Goal: Contribute content: Contribute content

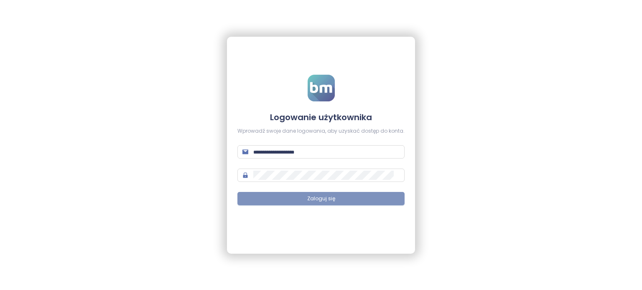
type input "**********"
click at [325, 205] on button "Zaloguj się" at bounding box center [320, 198] width 167 height 13
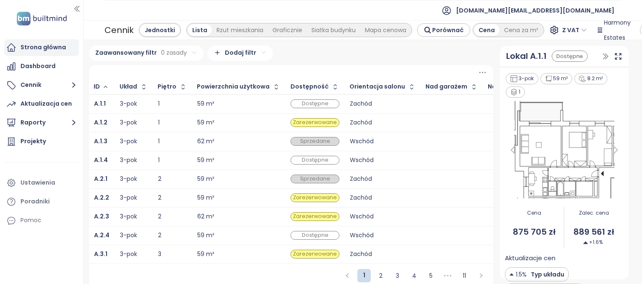
click at [30, 50] on div "Strona główna" at bounding box center [43, 47] width 46 height 10
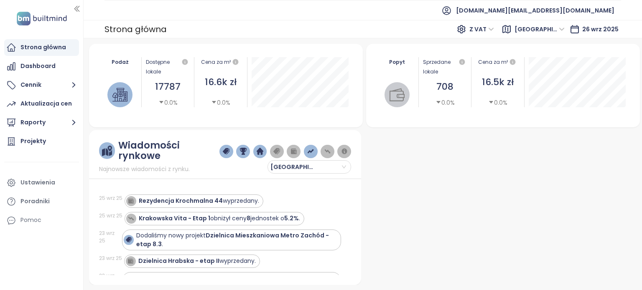
click at [325, 32] on span "[GEOGRAPHIC_DATA]" at bounding box center [539, 29] width 50 height 13
click at [325, 29] on span "[GEOGRAPHIC_DATA]" at bounding box center [539, 29] width 50 height 13
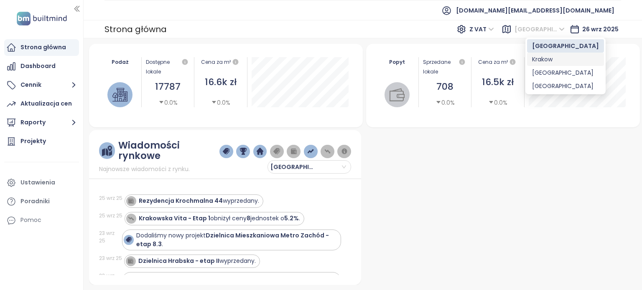
click at [325, 59] on div "Krakow" at bounding box center [565, 59] width 67 height 9
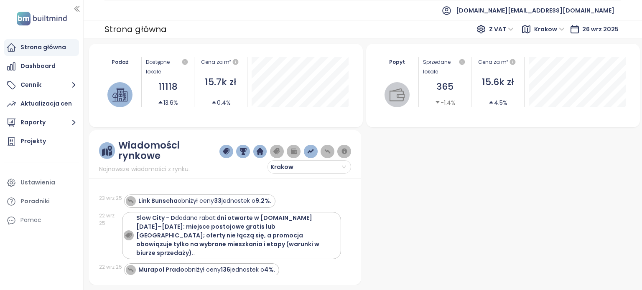
click at [325, 32] on span "Krakow" at bounding box center [549, 29] width 31 height 13
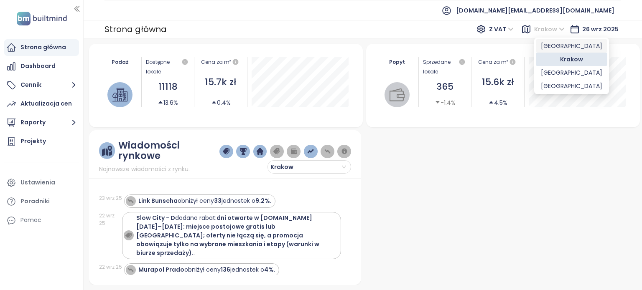
click at [325, 48] on div "[GEOGRAPHIC_DATA]" at bounding box center [571, 45] width 61 height 9
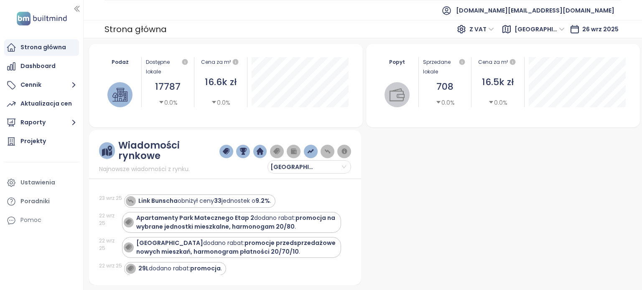
click at [324, 28] on div "Strona główna Z VAT Warszawa Warszawa 26 wrz 2025" at bounding box center [363, 29] width 558 height 18
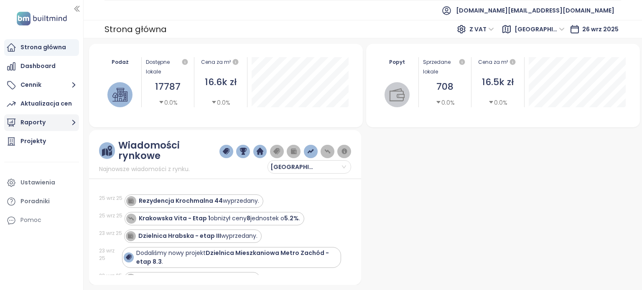
click at [46, 125] on button "Raporty" at bounding box center [41, 123] width 75 height 17
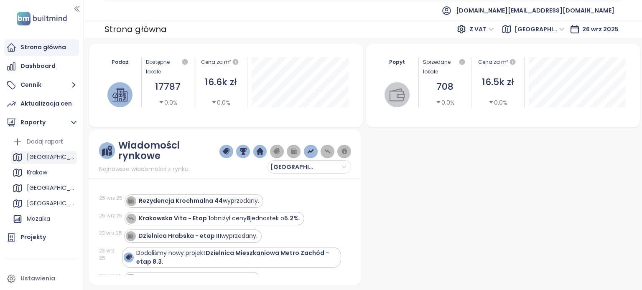
click at [44, 159] on div "[GEOGRAPHIC_DATA]" at bounding box center [51, 157] width 48 height 10
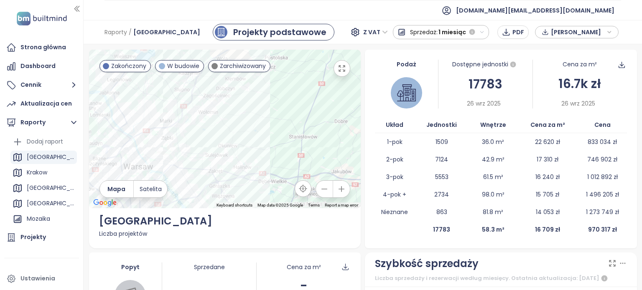
drag, startPoint x: 186, startPoint y: 136, endPoint x: 276, endPoint y: 97, distance: 98.5
click at [276, 97] on div at bounding box center [225, 129] width 272 height 159
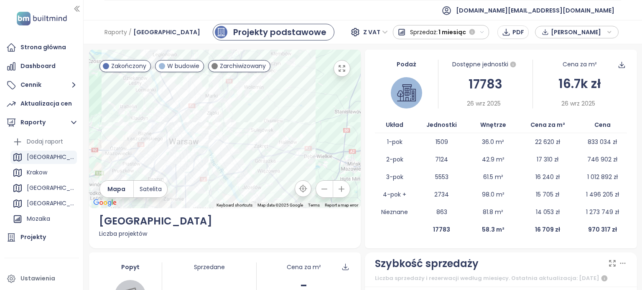
drag, startPoint x: 212, startPoint y: 124, endPoint x: 260, endPoint y: 92, distance: 57.3
click at [260, 92] on div at bounding box center [225, 129] width 272 height 159
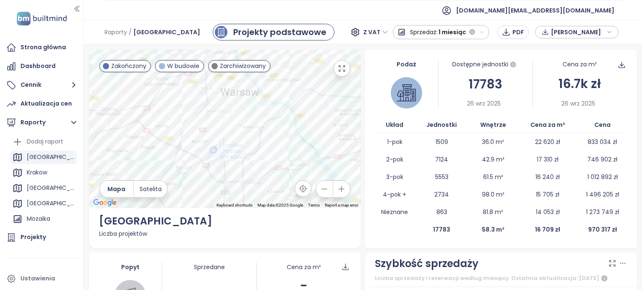
drag, startPoint x: 211, startPoint y: 145, endPoint x: 248, endPoint y: 119, distance: 45.3
click at [248, 119] on div at bounding box center [225, 129] width 272 height 159
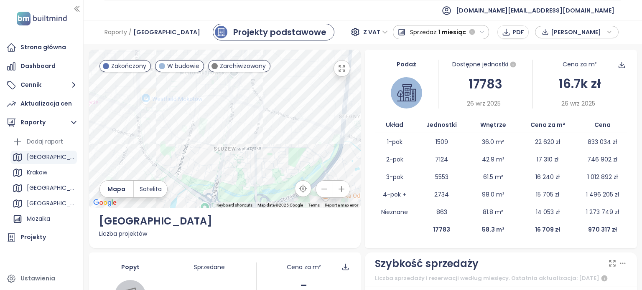
drag, startPoint x: 233, startPoint y: 119, endPoint x: 230, endPoint y: 152, distance: 32.8
click at [229, 133] on div at bounding box center [225, 129] width 272 height 159
drag, startPoint x: 230, startPoint y: 152, endPoint x: 230, endPoint y: 161, distance: 9.6
click at [230, 155] on div at bounding box center [225, 129] width 272 height 159
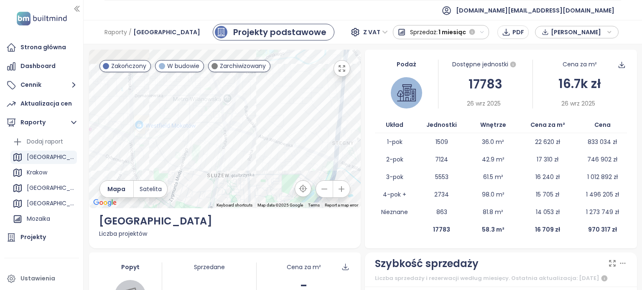
click at [230, 165] on div at bounding box center [225, 129] width 272 height 159
drag, startPoint x: 197, startPoint y: 85, endPoint x: 193, endPoint y: 152, distance: 66.6
click at [193, 152] on div at bounding box center [225, 129] width 272 height 159
drag, startPoint x: 187, startPoint y: 153, endPoint x: 257, endPoint y: 113, distance: 79.9
click at [257, 113] on div at bounding box center [225, 129] width 272 height 159
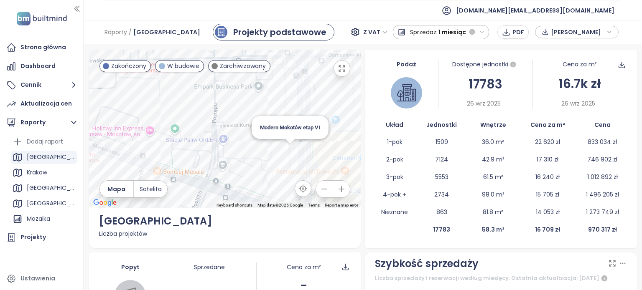
click at [288, 150] on div "Modern Mokotów etap VI" at bounding box center [225, 129] width 272 height 159
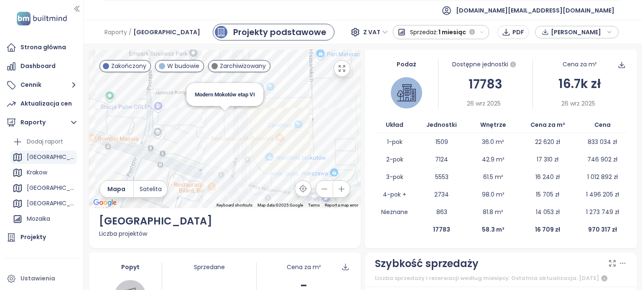
click at [222, 116] on div "Modern Mokotów etap VI" at bounding box center [225, 129] width 272 height 159
click at [42, 237] on div "Projekty" at bounding box center [32, 237] width 25 height 10
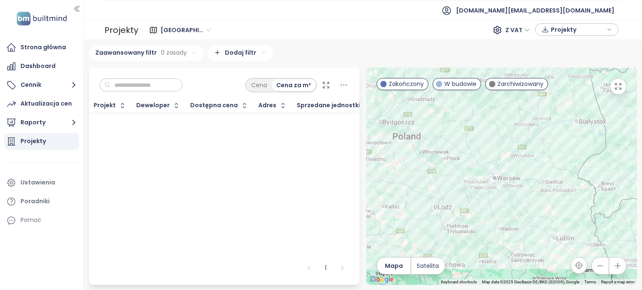
click at [178, 87] on input "text" at bounding box center [144, 85] width 68 height 13
type input "******"
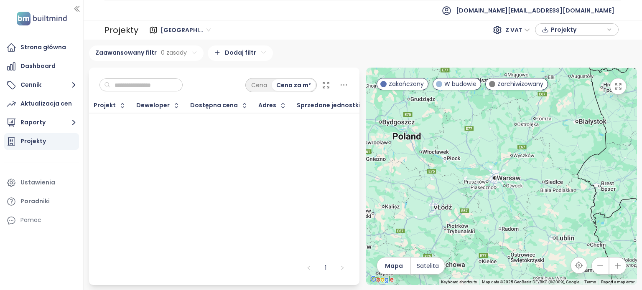
click at [195, 30] on span "[GEOGRAPHIC_DATA]" at bounding box center [185, 30] width 50 height 13
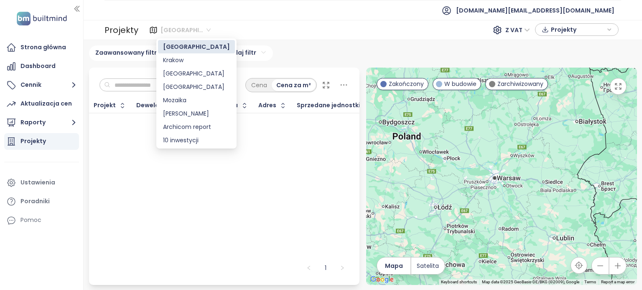
click at [182, 45] on div "[GEOGRAPHIC_DATA]" at bounding box center [196, 46] width 67 height 9
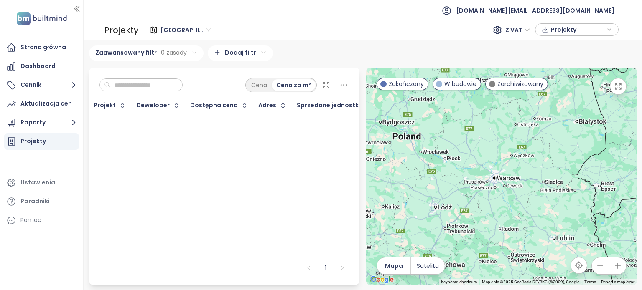
click at [277, 32] on div "Warszawa Z VAT Projekty" at bounding box center [380, 29] width 478 height 13
click at [261, 87] on div "Cena" at bounding box center [259, 85] width 25 height 12
click at [287, 84] on div "Cena za m²" at bounding box center [293, 85] width 43 height 12
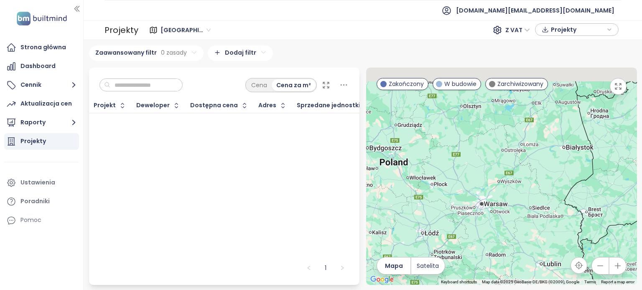
drag, startPoint x: 503, startPoint y: 199, endPoint x: 507, endPoint y: 230, distance: 32.0
click at [507, 230] on div at bounding box center [501, 177] width 271 height 218
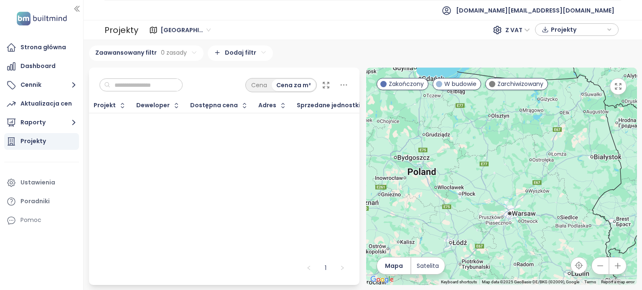
click at [506, 228] on div at bounding box center [501, 177] width 271 height 218
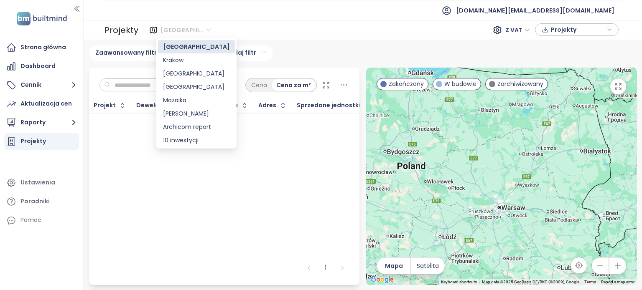
click at [175, 26] on span "[GEOGRAPHIC_DATA]" at bounding box center [185, 30] width 50 height 13
click at [186, 61] on div "Krakow" at bounding box center [196, 60] width 67 height 9
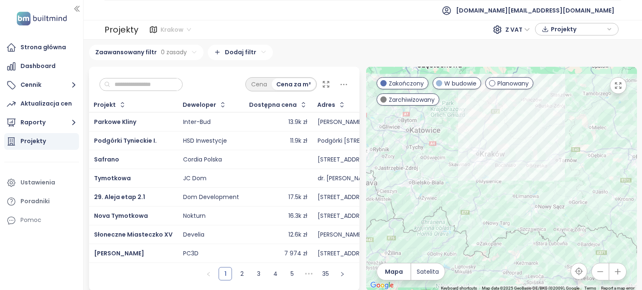
click at [185, 31] on span "Krakow" at bounding box center [175, 29] width 31 height 13
click at [183, 33] on span "Krakow" at bounding box center [175, 29] width 31 height 13
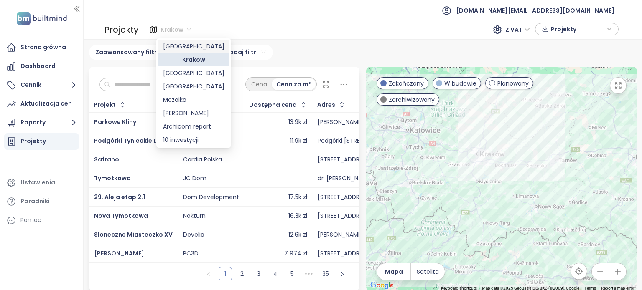
click at [183, 46] on div "[GEOGRAPHIC_DATA]" at bounding box center [193, 46] width 61 height 9
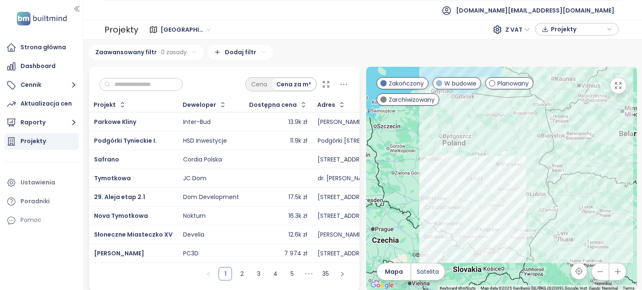
click at [194, 30] on span "[GEOGRAPHIC_DATA]" at bounding box center [185, 29] width 50 height 13
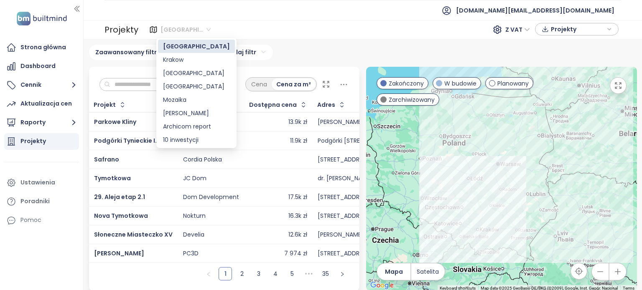
click at [191, 48] on div "[GEOGRAPHIC_DATA]" at bounding box center [196, 46] width 67 height 9
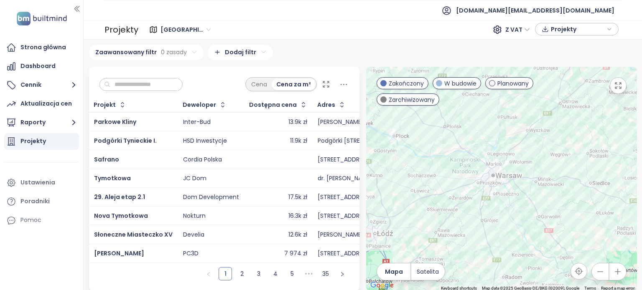
click at [173, 87] on input "text" at bounding box center [144, 85] width 68 height 13
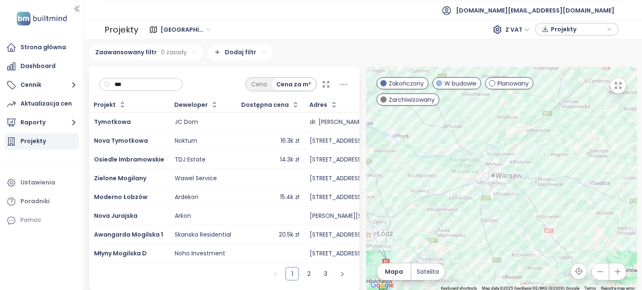
type input "****"
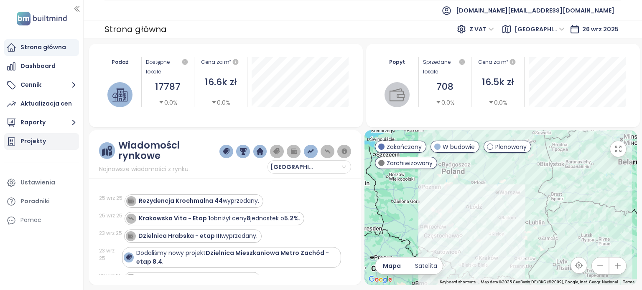
click at [56, 139] on div "Projekty" at bounding box center [41, 141] width 75 height 17
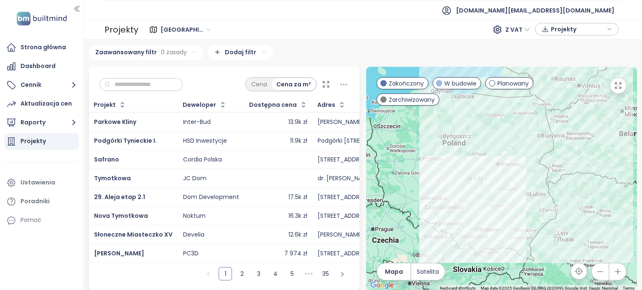
click at [192, 33] on span "[GEOGRAPHIC_DATA]" at bounding box center [185, 29] width 50 height 13
click at [186, 28] on span "[GEOGRAPHIC_DATA]" at bounding box center [185, 29] width 50 height 13
click at [199, 27] on div "[GEOGRAPHIC_DATA]" at bounding box center [187, 29] width 58 height 13
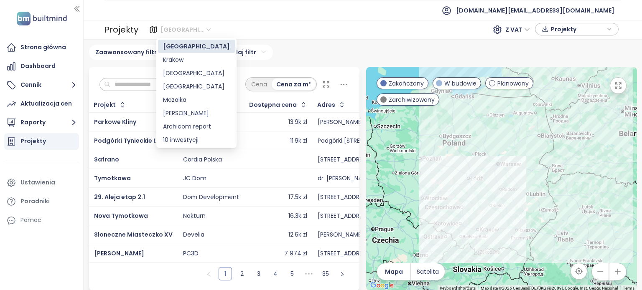
click at [203, 47] on div "[GEOGRAPHIC_DATA]" at bounding box center [196, 46] width 67 height 9
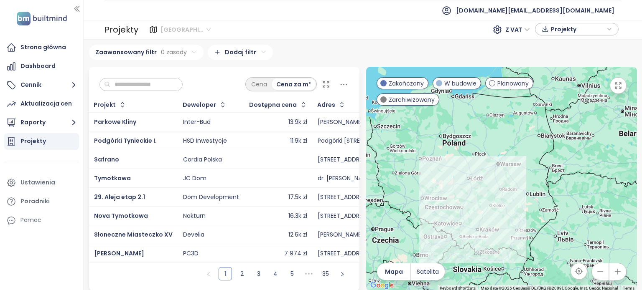
click at [194, 31] on span "[GEOGRAPHIC_DATA]" at bounding box center [185, 29] width 50 height 13
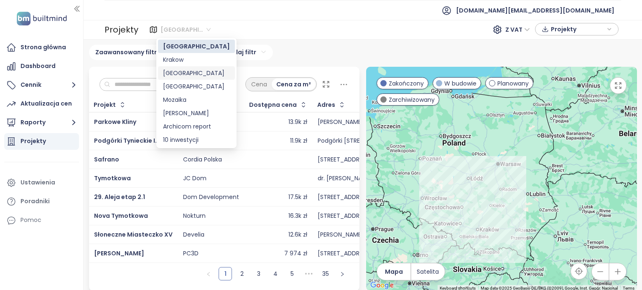
click at [187, 71] on div "[GEOGRAPHIC_DATA]" at bounding box center [196, 73] width 67 height 9
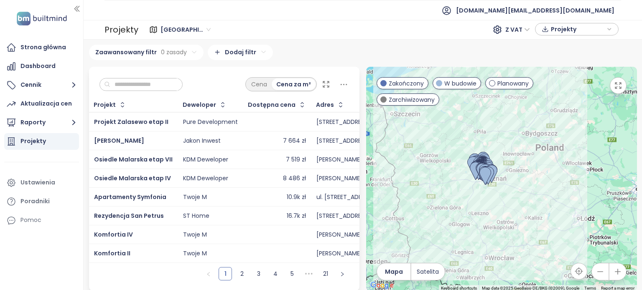
click at [186, 30] on span "[GEOGRAPHIC_DATA]" at bounding box center [185, 29] width 50 height 13
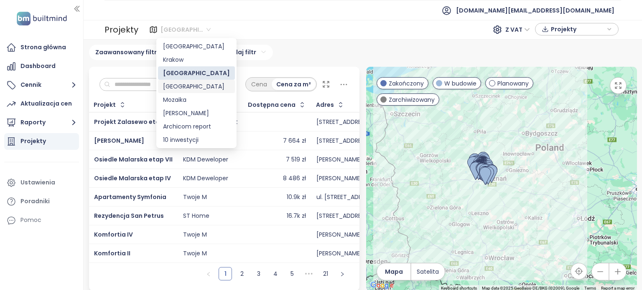
click at [185, 85] on div "[GEOGRAPHIC_DATA]" at bounding box center [196, 86] width 67 height 9
click at [185, 85] on div "Warszawa Liczba projektów Area [GEOGRAPHIC_DATA] Liczba projektów Area [GEOGRAP…" at bounding box center [363, 165] width 548 height 240
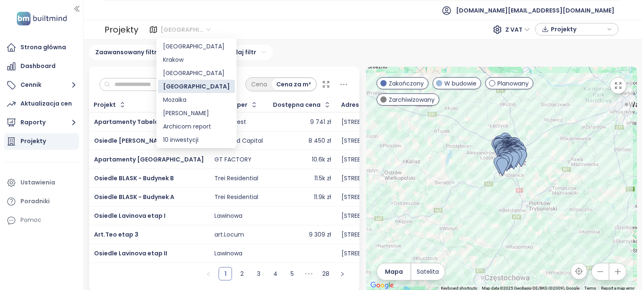
click at [177, 31] on span "[GEOGRAPHIC_DATA]" at bounding box center [185, 29] width 50 height 13
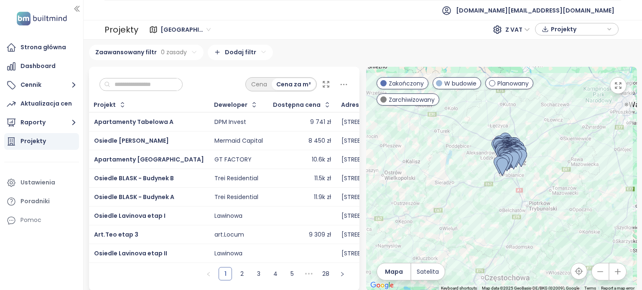
click at [174, 30] on span "[GEOGRAPHIC_DATA]" at bounding box center [185, 29] width 50 height 13
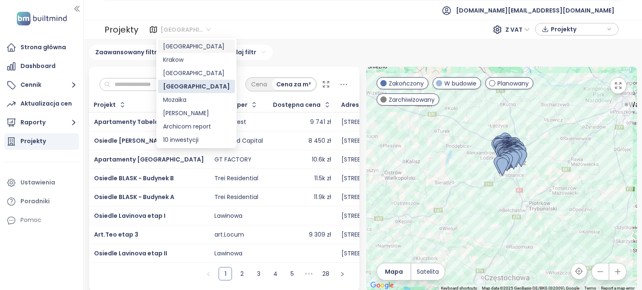
click at [176, 42] on div "[GEOGRAPHIC_DATA]" at bounding box center [196, 46] width 67 height 9
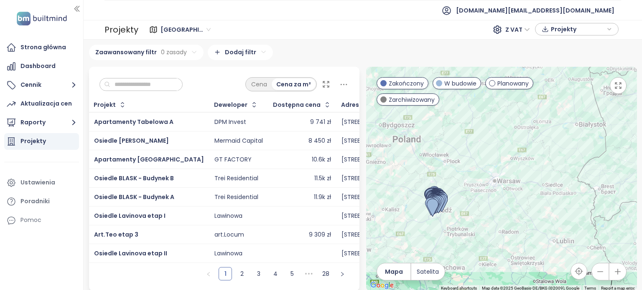
click at [176, 29] on span "[GEOGRAPHIC_DATA]" at bounding box center [185, 29] width 50 height 13
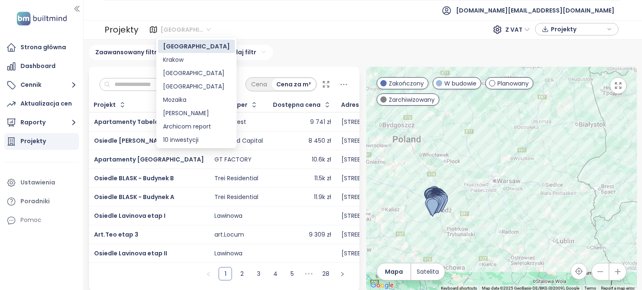
click at [176, 46] on div "[GEOGRAPHIC_DATA]" at bounding box center [196, 46] width 67 height 9
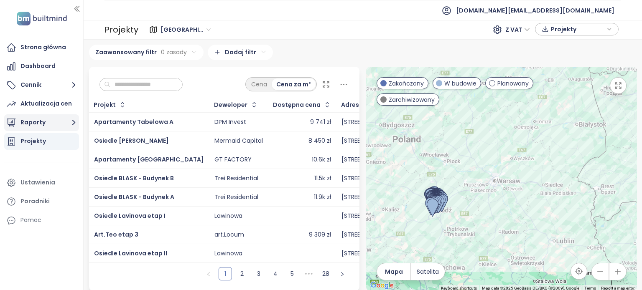
click at [44, 124] on button "Raporty" at bounding box center [41, 123] width 75 height 17
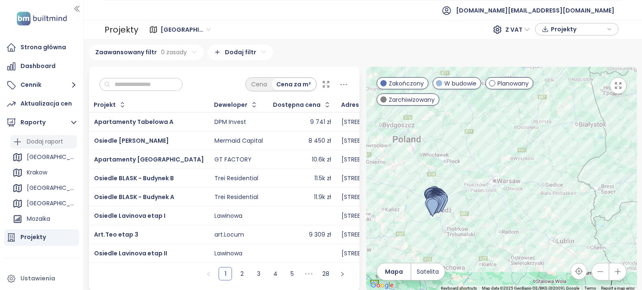
click at [46, 142] on div "Dodaj raport" at bounding box center [45, 142] width 36 height 10
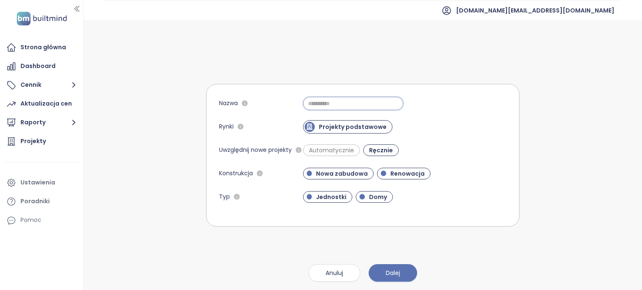
click at [356, 102] on input "Nazwa" at bounding box center [353, 103] width 100 height 13
type input "***"
click at [403, 271] on button "Dalej" at bounding box center [393, 274] width 48 height 18
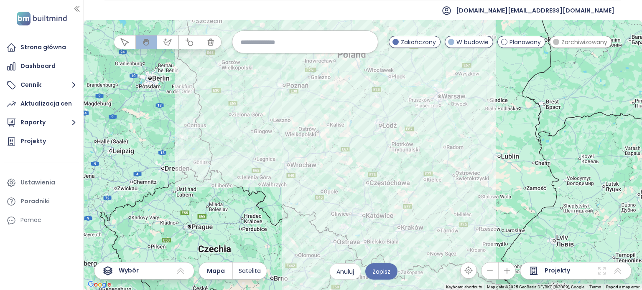
drag, startPoint x: 481, startPoint y: 124, endPoint x: 440, endPoint y: 155, distance: 51.7
click at [440, 155] on div at bounding box center [363, 155] width 558 height 270
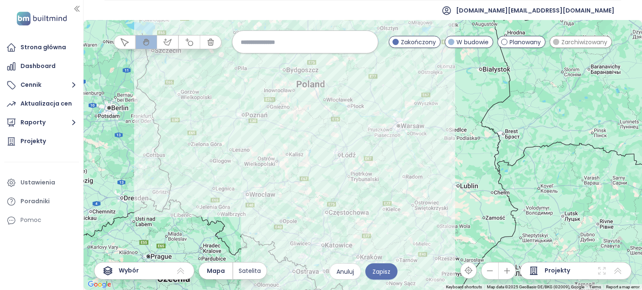
drag, startPoint x: 446, startPoint y: 141, endPoint x: 397, endPoint y: 177, distance: 61.6
click at [397, 177] on div at bounding box center [363, 155] width 558 height 270
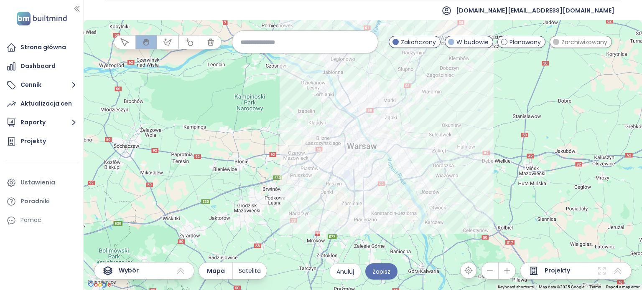
drag, startPoint x: 455, startPoint y: 130, endPoint x: 461, endPoint y: 154, distance: 24.2
click at [461, 154] on div at bounding box center [363, 155] width 558 height 270
drag, startPoint x: 461, startPoint y: 154, endPoint x: 432, endPoint y: 160, distance: 29.5
click at [461, 154] on div at bounding box center [363, 155] width 558 height 270
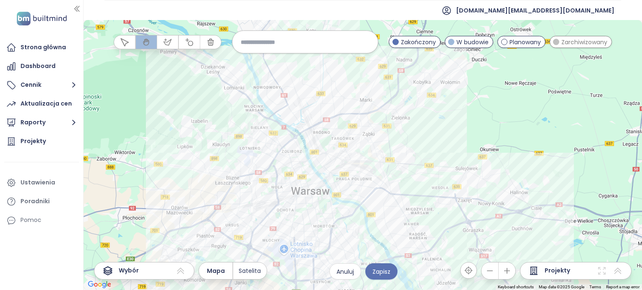
drag, startPoint x: 413, startPoint y: 187, endPoint x: 396, endPoint y: 148, distance: 42.3
click at [396, 147] on div at bounding box center [363, 155] width 558 height 270
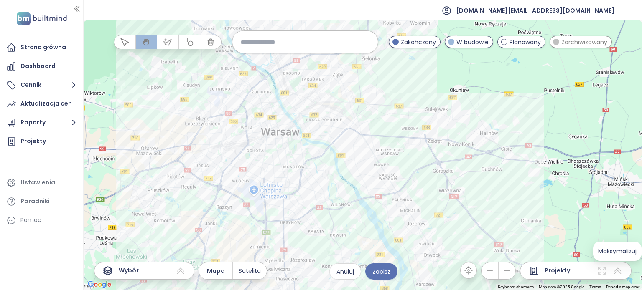
click at [618, 269] on icon at bounding box center [617, 271] width 7 height 6
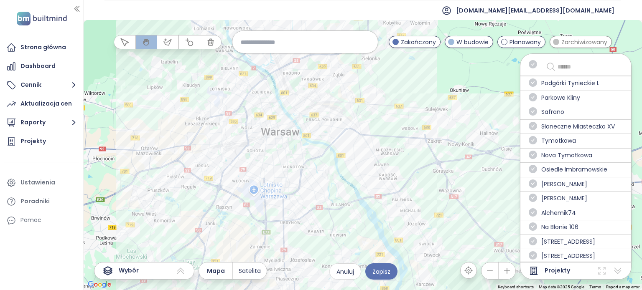
click at [563, 65] on input "text" at bounding box center [588, 67] width 61 height 10
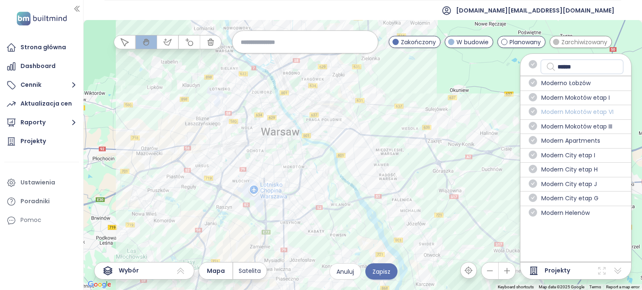
type input "******"
click at [581, 112] on span "Modern Mokotów etap VI" at bounding box center [577, 112] width 72 height 10
drag, startPoint x: 541, startPoint y: 113, endPoint x: 535, endPoint y: 113, distance: 6.3
click at [539, 113] on div "Modern Mokotów etap VI" at bounding box center [575, 112] width 111 height 15
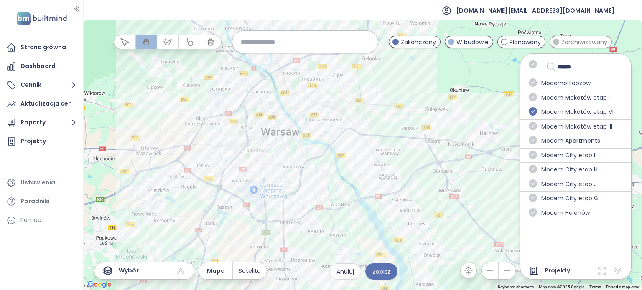
click at [533, 111] on icon "check-circle" at bounding box center [533, 111] width 8 height 8
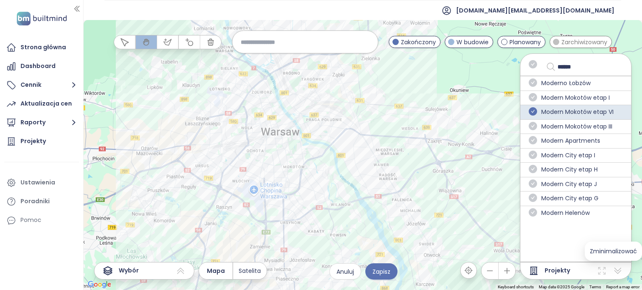
click at [619, 269] on icon at bounding box center [618, 271] width 10 height 10
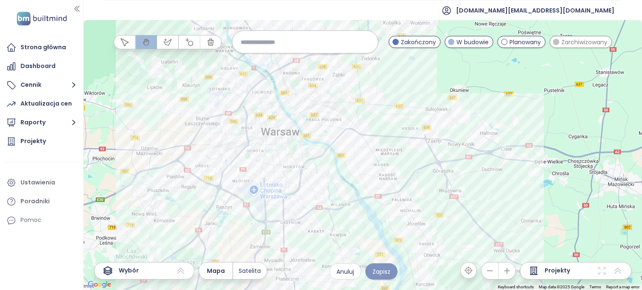
click at [380, 272] on span "Zapisz" at bounding box center [381, 271] width 18 height 9
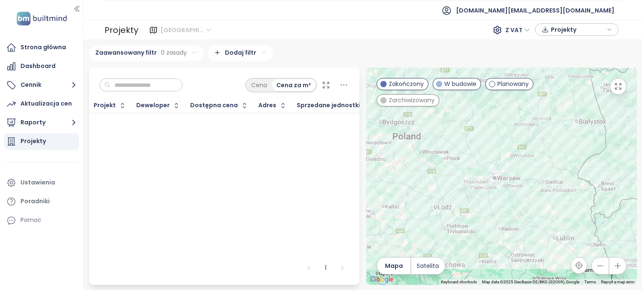
click at [197, 29] on span "Warszawa" at bounding box center [185, 30] width 50 height 13
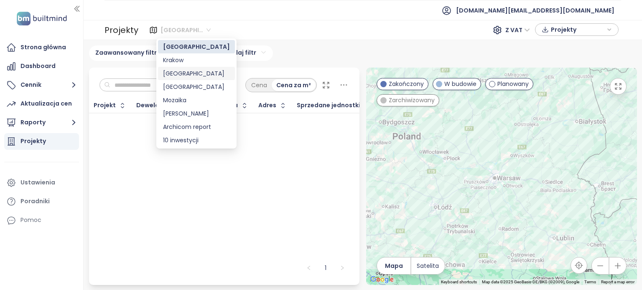
click at [191, 75] on div "Poznań" at bounding box center [196, 73] width 67 height 9
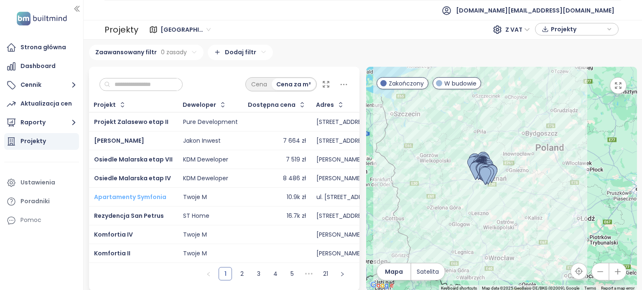
click at [157, 196] on span "Apartamenty Symfonia" at bounding box center [130, 197] width 72 height 8
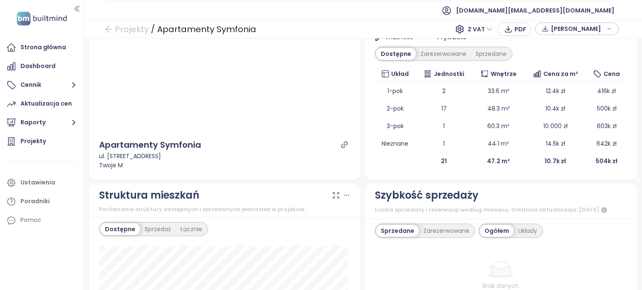
scroll to position [84, 0]
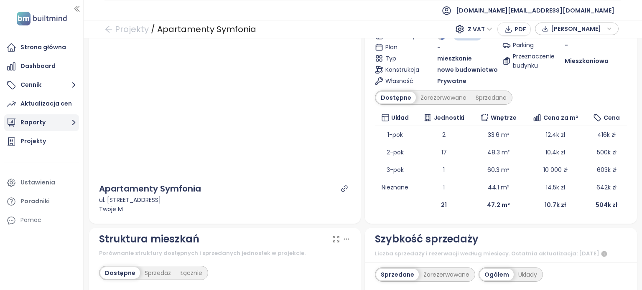
click at [50, 120] on button "Raporty" at bounding box center [41, 123] width 75 height 17
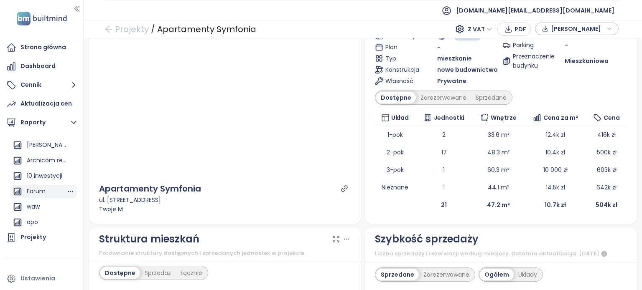
scroll to position [92, 0]
click at [36, 204] on div "waw" at bounding box center [33, 205] width 13 height 10
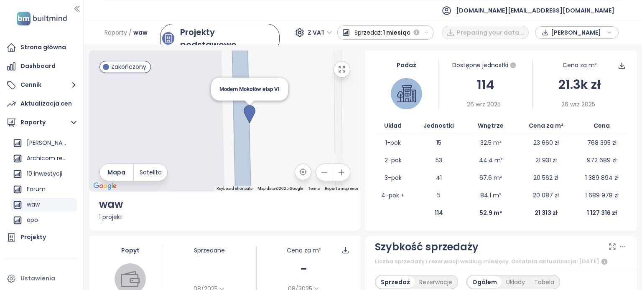
click at [246, 110] on img at bounding box center [250, 114] width 12 height 18
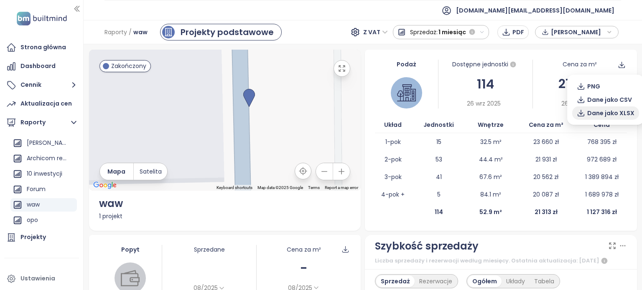
click at [602, 111] on span "Dane jako XLSX" at bounding box center [610, 113] width 47 height 9
click at [603, 111] on span "Dane jako XLSX" at bounding box center [610, 113] width 47 height 9
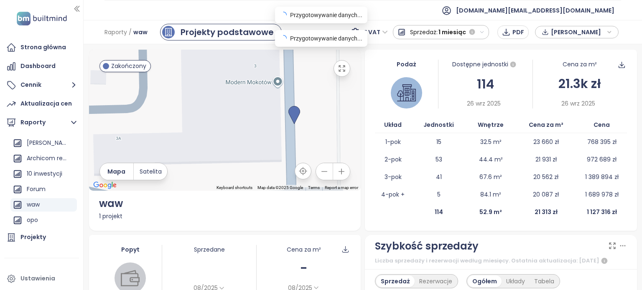
click at [485, 36] on button "Sprzedaż: 1 miesiąc" at bounding box center [441, 32] width 97 height 14
click at [571, 34] on span "[PERSON_NAME]" at bounding box center [578, 32] width 54 height 13
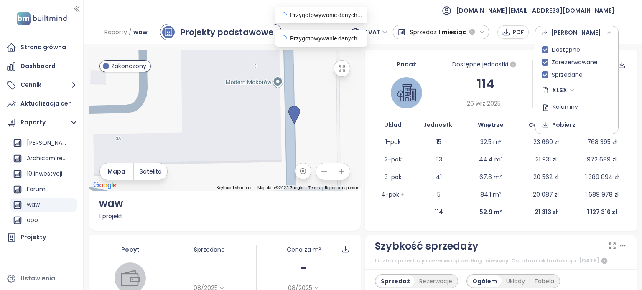
click at [571, 34] on span "[PERSON_NAME]" at bounding box center [578, 32] width 54 height 13
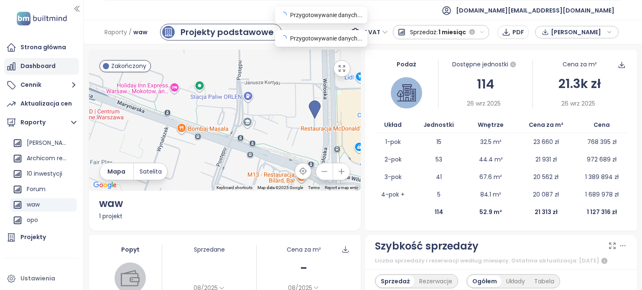
click at [40, 69] on div "Dashboard" at bounding box center [37, 66] width 35 height 10
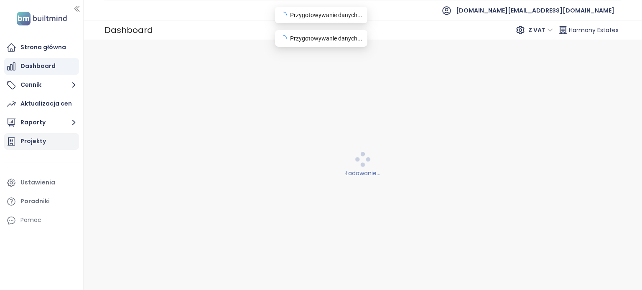
click at [32, 137] on div "Projekty" at bounding box center [32, 141] width 25 height 10
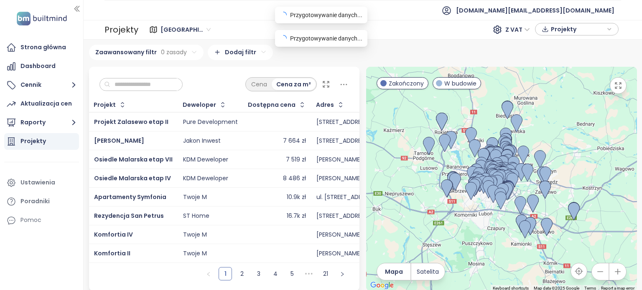
click at [615, 26] on div "Projekty" at bounding box center [577, 29] width 84 height 13
click at [605, 30] on div "Projekty" at bounding box center [577, 29] width 74 height 13
click at [46, 124] on button "Raporty" at bounding box center [41, 123] width 75 height 17
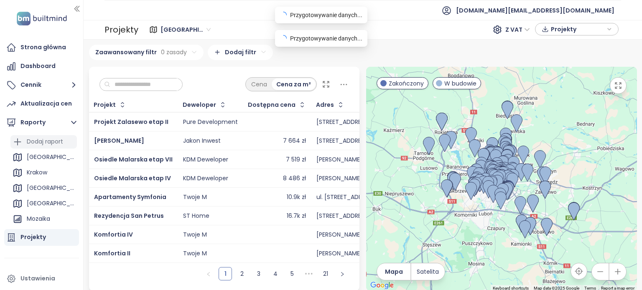
click at [45, 142] on div "Dodaj raport" at bounding box center [45, 142] width 36 height 10
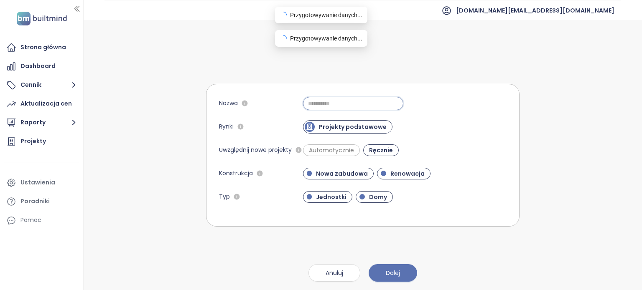
click at [346, 107] on input "Nazwa" at bounding box center [353, 103] width 100 height 13
type input "***"
click at [397, 274] on span "Dalej" at bounding box center [393, 273] width 14 height 9
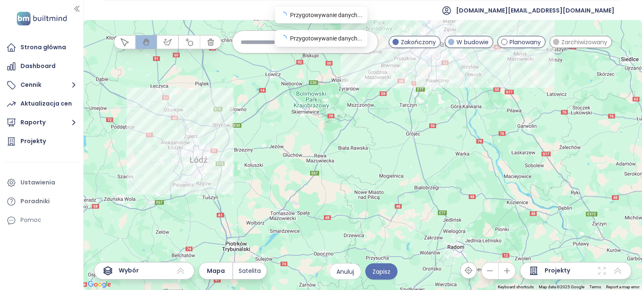
drag, startPoint x: 480, startPoint y: 107, endPoint x: 456, endPoint y: 190, distance: 86.0
click at [449, 221] on div at bounding box center [363, 155] width 558 height 270
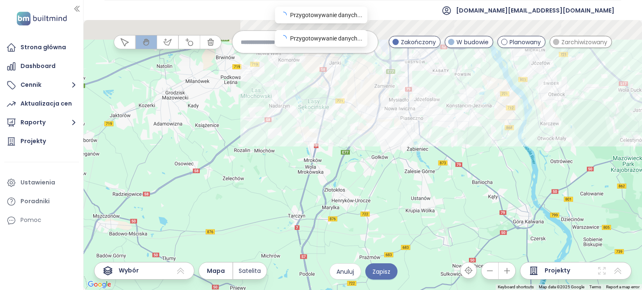
drag, startPoint x: 450, startPoint y: 77, endPoint x: 440, endPoint y: 209, distance: 132.4
click at [439, 231] on div at bounding box center [363, 155] width 558 height 270
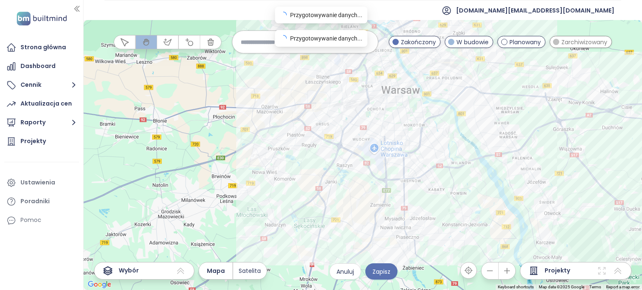
drag, startPoint x: 428, startPoint y: 131, endPoint x: 449, endPoint y: 163, distance: 37.7
click at [468, 176] on div at bounding box center [363, 155] width 558 height 270
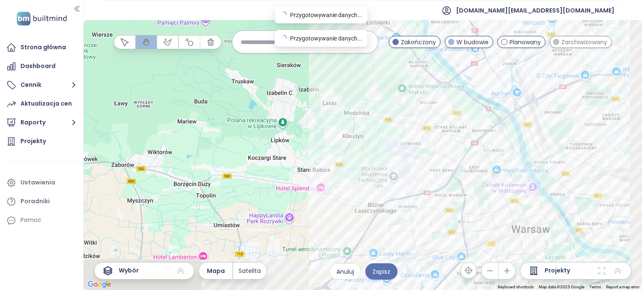
drag, startPoint x: 498, startPoint y: 201, endPoint x: 450, endPoint y: 147, distance: 72.2
click at [430, 130] on div at bounding box center [363, 155] width 558 height 270
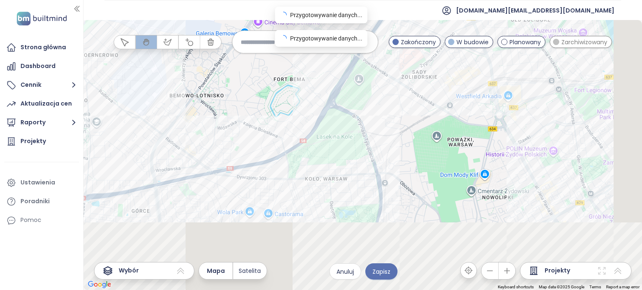
drag, startPoint x: 557, startPoint y: 181, endPoint x: 476, endPoint y: 91, distance: 120.5
click at [477, 95] on div at bounding box center [363, 155] width 558 height 270
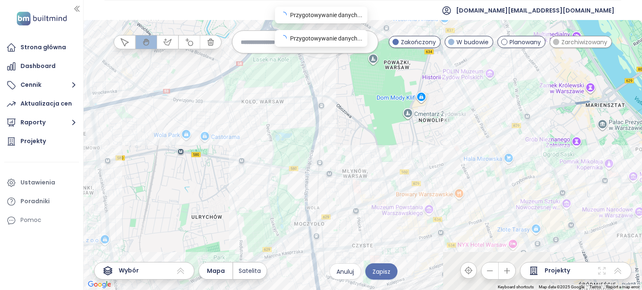
drag, startPoint x: 532, startPoint y: 155, endPoint x: 472, endPoint y: 87, distance: 90.9
click at [472, 87] on div at bounding box center [363, 155] width 558 height 270
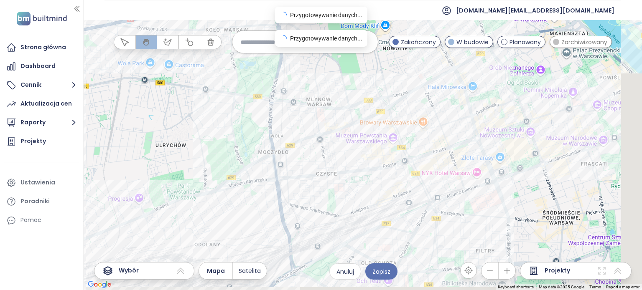
drag, startPoint x: 509, startPoint y: 173, endPoint x: 481, endPoint y: 113, distance: 66.0
click at [472, 95] on div at bounding box center [363, 155] width 558 height 270
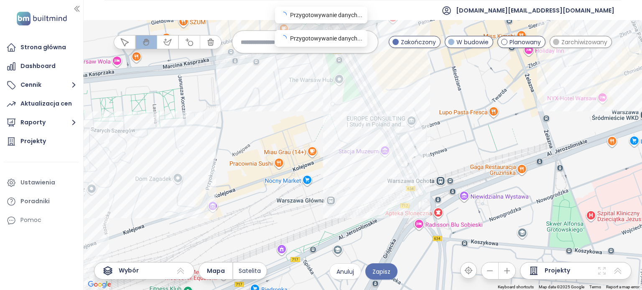
drag, startPoint x: 452, startPoint y: 192, endPoint x: 530, endPoint y: 96, distance: 123.6
click at [530, 96] on div at bounding box center [363, 155] width 558 height 270
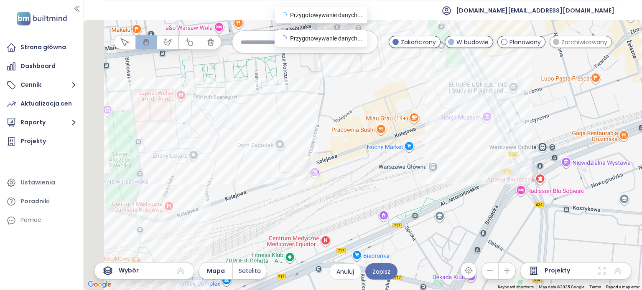
drag, startPoint x: 364, startPoint y: 173, endPoint x: 468, endPoint y: 142, distance: 108.7
click at [468, 142] on div at bounding box center [363, 155] width 558 height 270
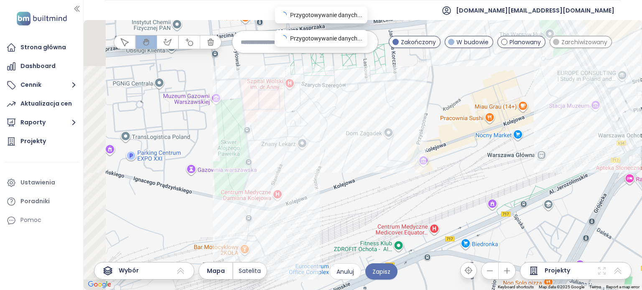
drag, startPoint x: 255, startPoint y: 178, endPoint x: 346, endPoint y: 168, distance: 91.6
click at [346, 168] on div at bounding box center [363, 155] width 558 height 270
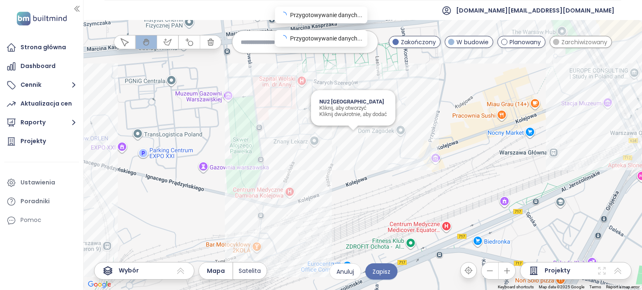
click at [354, 140] on div "NU2 Warszawa Wola Kliknij, aby otworzyć Kliknij dwukrotnie, aby dodać" at bounding box center [363, 155] width 558 height 270
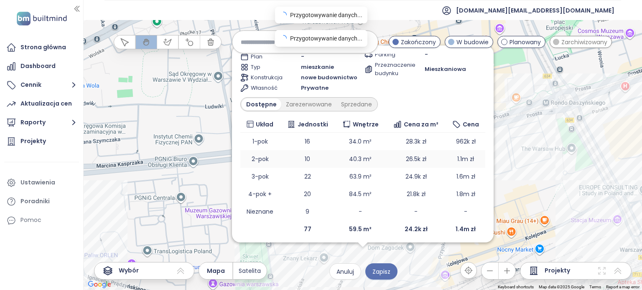
scroll to position [99, 0]
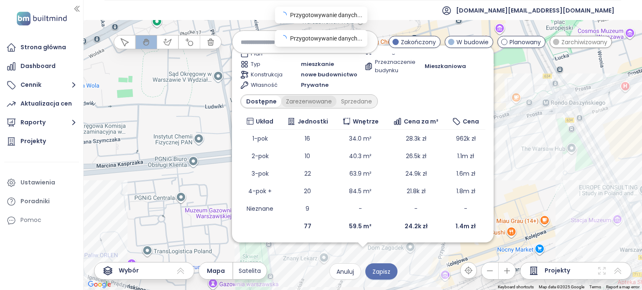
click at [311, 100] on div "Zarezerwowane" at bounding box center [308, 102] width 55 height 12
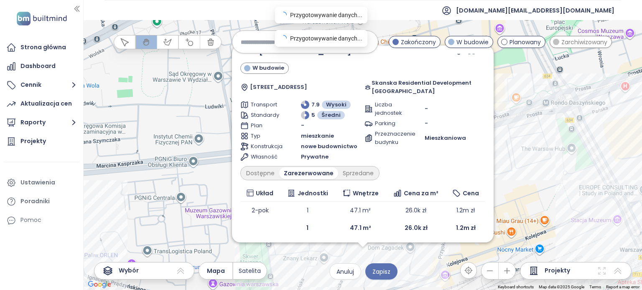
scroll to position [29, 0]
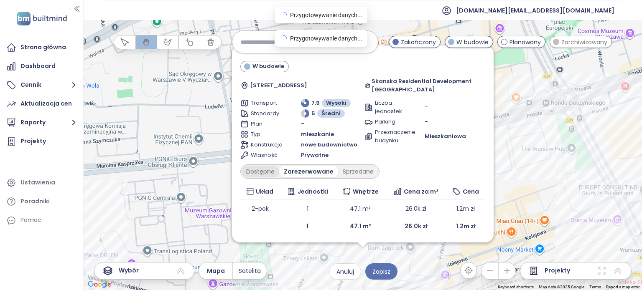
click at [262, 170] on div "Dostępne" at bounding box center [261, 172] width 38 height 12
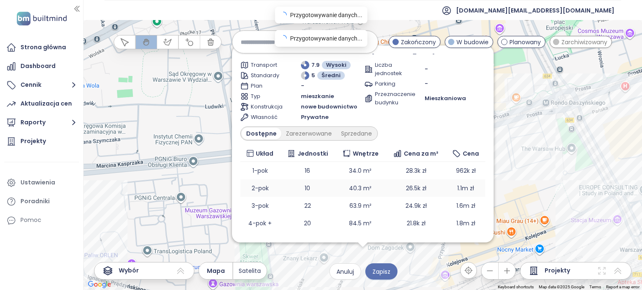
scroll to position [99, 0]
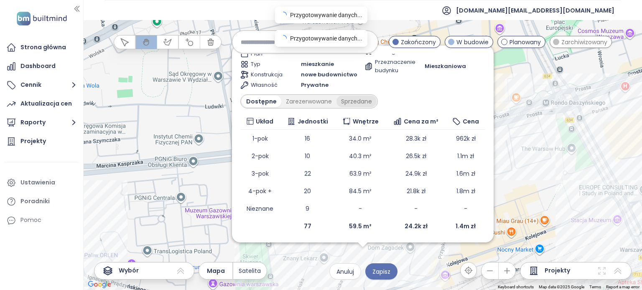
click at [349, 101] on div "Sprzedane" at bounding box center [356, 102] width 40 height 12
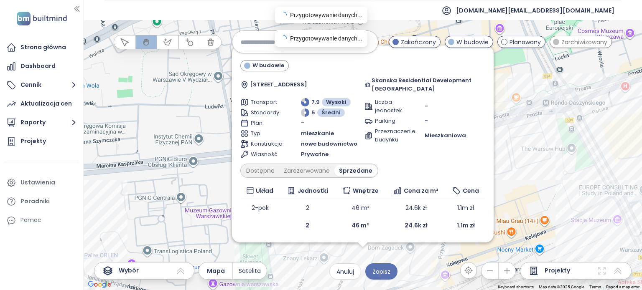
scroll to position [29, 0]
click at [307, 174] on div "Zarezerwowane" at bounding box center [306, 172] width 55 height 12
click at [257, 171] on div "Dostępne" at bounding box center [261, 172] width 38 height 12
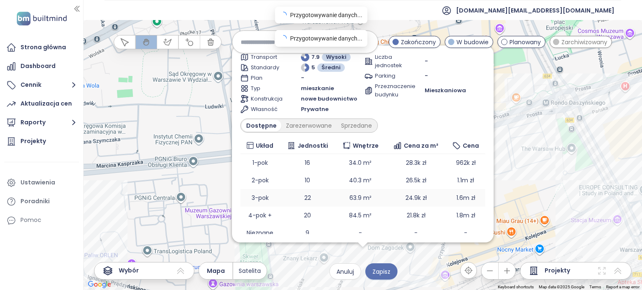
scroll to position [99, 0]
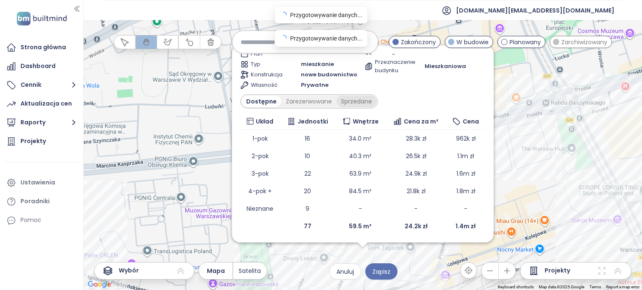
click at [357, 101] on div "Sprzedane" at bounding box center [356, 102] width 40 height 12
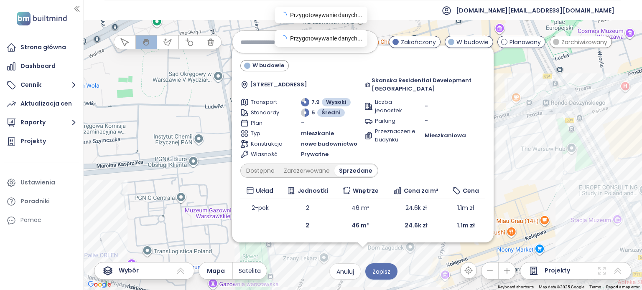
scroll to position [29, 0]
click at [315, 172] on div "Zarezerwowane" at bounding box center [306, 172] width 55 height 12
click at [265, 172] on div "Dostępne" at bounding box center [261, 172] width 38 height 12
click at [265, 172] on div "Dostępne" at bounding box center [262, 172] width 40 height 12
click at [349, 172] on div "Sprzedane" at bounding box center [356, 172] width 40 height 12
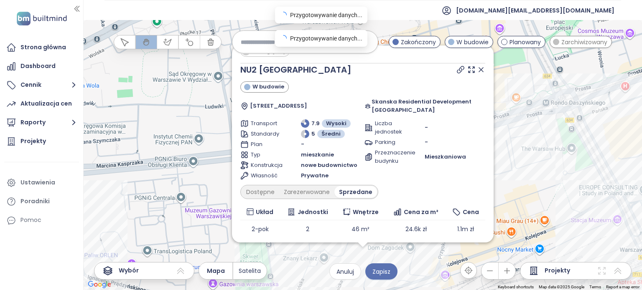
scroll to position [0, 0]
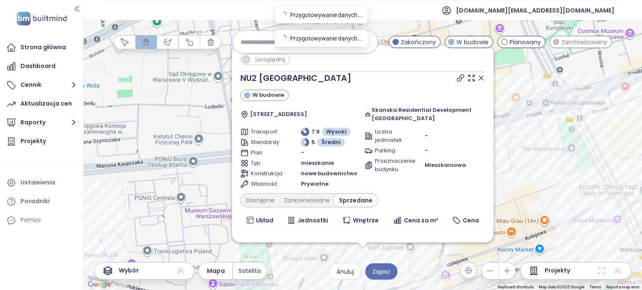
click at [60, 158] on li at bounding box center [41, 162] width 75 height 20
click at [479, 78] on icon at bounding box center [481, 78] width 4 height 4
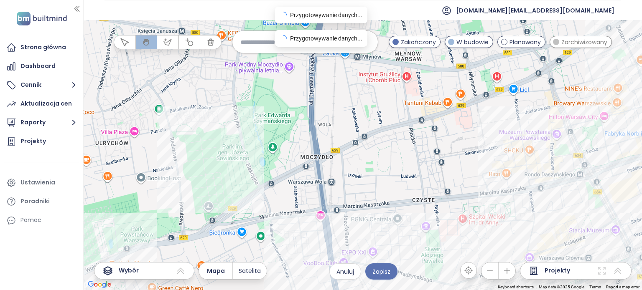
drag, startPoint x: 338, startPoint y: 145, endPoint x: 402, endPoint y: 137, distance: 64.5
click at [444, 184] on div at bounding box center [363, 155] width 558 height 270
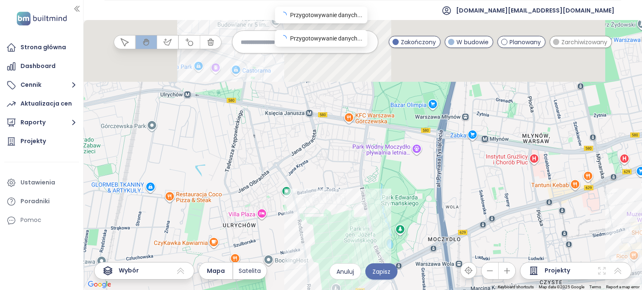
drag, startPoint x: 441, startPoint y: 188, endPoint x: 455, endPoint y: 183, distance: 14.4
click at [463, 197] on div at bounding box center [363, 155] width 558 height 270
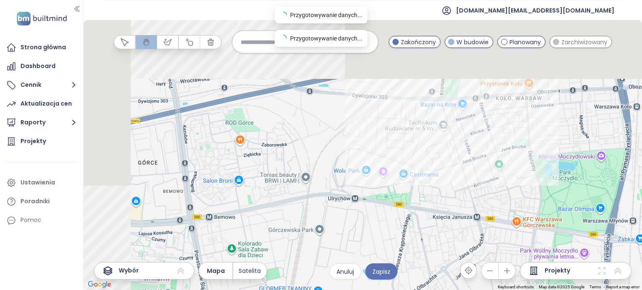
drag, startPoint x: 446, startPoint y: 161, endPoint x: 461, endPoint y: 161, distance: 14.6
click at [493, 192] on div at bounding box center [363, 155] width 558 height 270
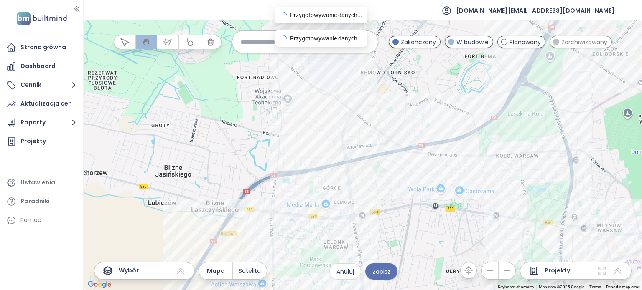
drag, startPoint x: 340, startPoint y: 132, endPoint x: 440, endPoint y: 161, distance: 104.0
click at [445, 168] on div at bounding box center [363, 155] width 558 height 270
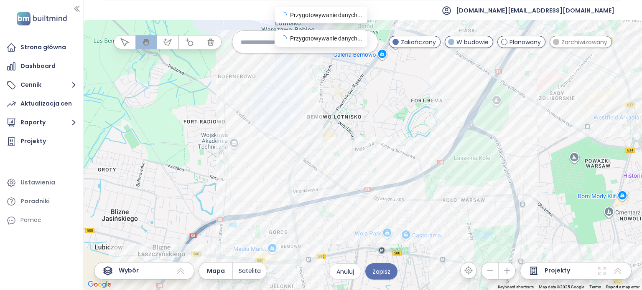
drag, startPoint x: 451, startPoint y: 125, endPoint x: 361, endPoint y: 145, distance: 92.1
click at [323, 162] on div at bounding box center [363, 155] width 558 height 270
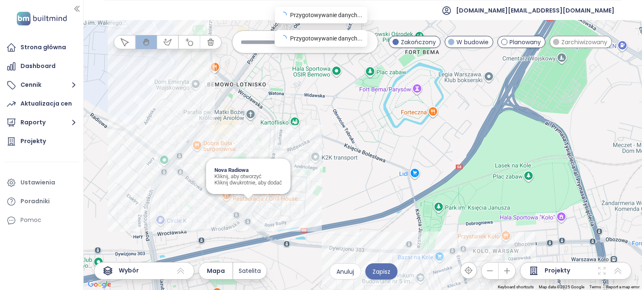
click at [247, 206] on div "Nova Radiowa Kliknij, aby otworzyć Kliknij dwukrotnie, aby dodać" at bounding box center [363, 155] width 558 height 270
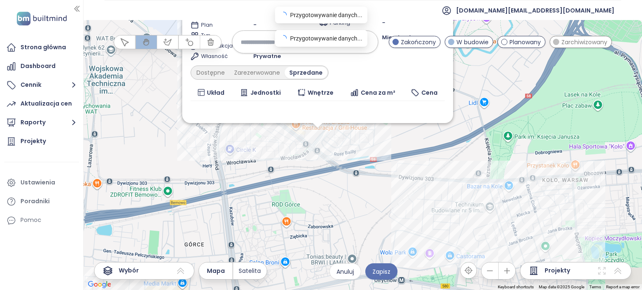
drag, startPoint x: 374, startPoint y: 196, endPoint x: 242, endPoint y: 168, distance: 135.4
click at [242, 168] on div "Uwzględnij Nova Radiowa W budowie Orlich Gniazd 06, 01-466 Warszawa, Poland Spó…" at bounding box center [363, 155] width 558 height 270
click at [243, 168] on div "Uwzględnij Nova Radiowa W budowie Orlich Gniazd 06, 01-466 Warszawa, Poland Spó…" at bounding box center [363, 155] width 558 height 270
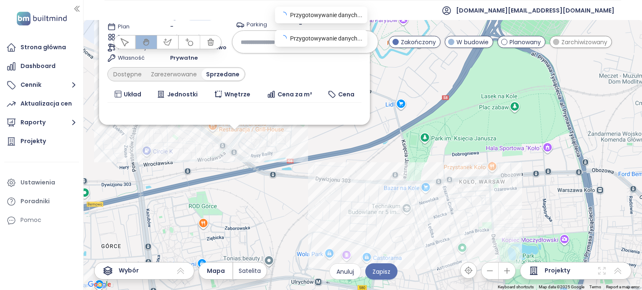
drag, startPoint x: 418, startPoint y: 135, endPoint x: 367, endPoint y: 213, distance: 93.1
click at [367, 213] on div "Uwzględnij Nova Radiowa W budowie Orlich Gniazd 06, 01-466 Warszawa, Poland Spó…" at bounding box center [363, 155] width 558 height 270
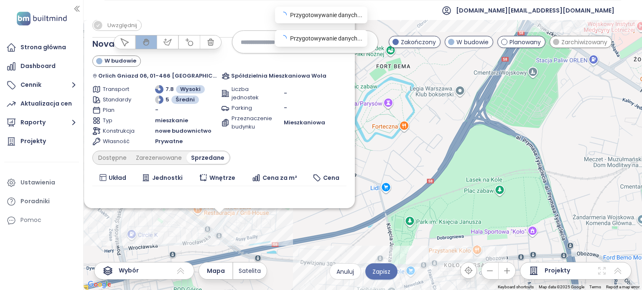
drag, startPoint x: 438, startPoint y: 99, endPoint x: 415, endPoint y: 182, distance: 85.6
click at [420, 184] on div "Uwzględnij Nova Radiowa W budowie Orlich Gniazd 06, 01-466 Warszawa, Poland Spó…" at bounding box center [363, 155] width 558 height 270
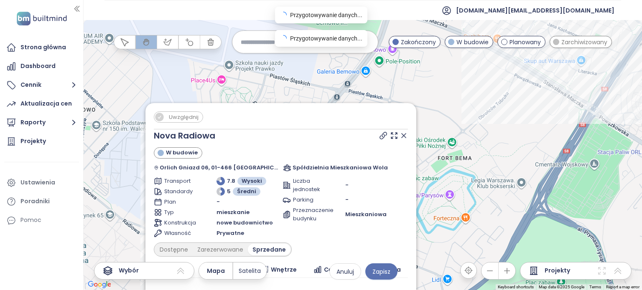
drag, startPoint x: 395, startPoint y: 107, endPoint x: 460, endPoint y: 199, distance: 112.4
click at [460, 199] on div "Uwzględnij Nova Radiowa W budowie Orlich Gniazd 06, 01-466 Warszawa, Poland Spó…" at bounding box center [363, 155] width 558 height 270
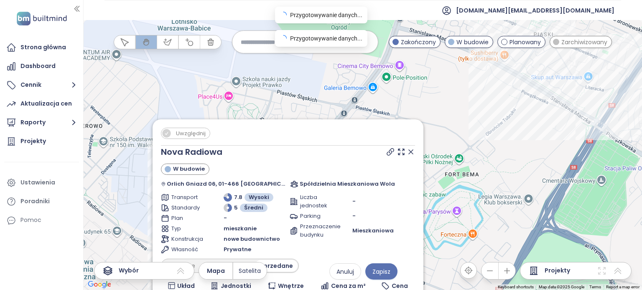
click at [395, 148] on div at bounding box center [400, 152] width 30 height 13
click at [409, 153] on icon at bounding box center [411, 152] width 4 height 4
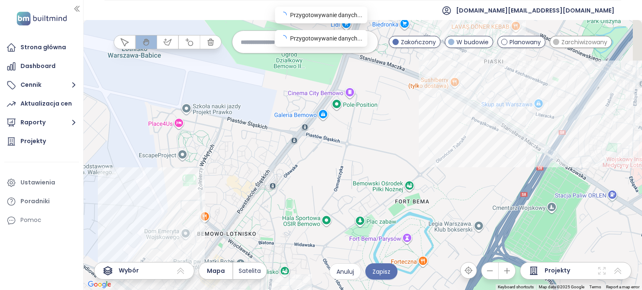
drag, startPoint x: 459, startPoint y: 134, endPoint x: 387, endPoint y: 157, distance: 75.9
click at [387, 157] on div at bounding box center [363, 155] width 558 height 270
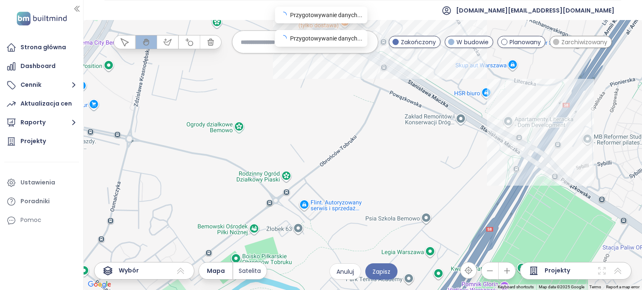
drag, startPoint x: 507, startPoint y: 159, endPoint x: 466, endPoint y: 187, distance: 49.4
click at [463, 187] on div at bounding box center [363, 155] width 558 height 270
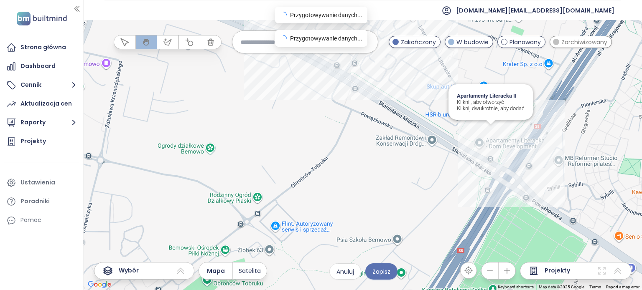
click at [493, 132] on div "Apartamenty Literacka II Kliknij, aby otworzyć Kliknij dwukrotnie, aby dodać" at bounding box center [363, 155] width 558 height 270
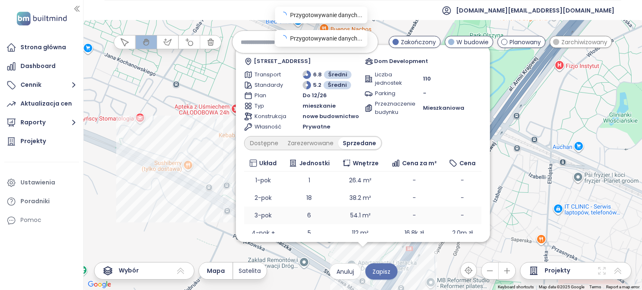
scroll to position [74, 0]
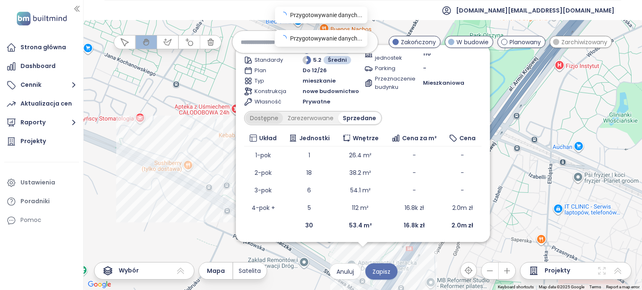
click at [274, 120] on div "Dostępne" at bounding box center [264, 118] width 38 height 12
click at [310, 122] on div "Zarezerwowane" at bounding box center [312, 118] width 55 height 12
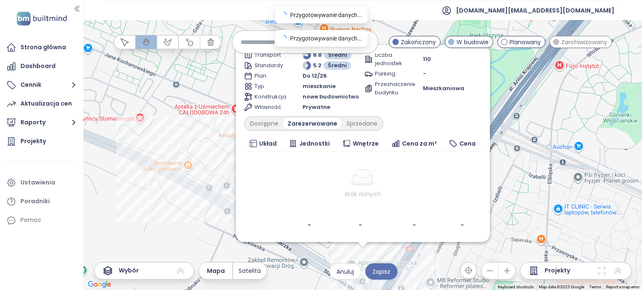
scroll to position [67, 0]
click at [290, 122] on div "Zarezerwowane" at bounding box center [312, 125] width 59 height 12
click at [267, 120] on div "Dostępne" at bounding box center [264, 125] width 38 height 12
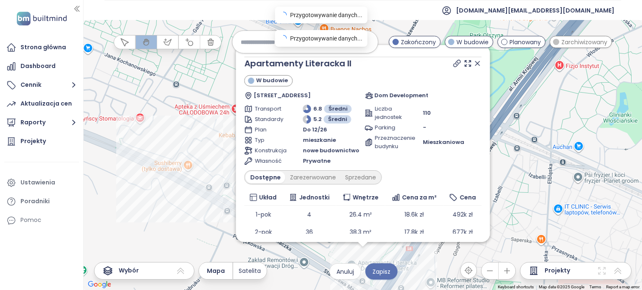
scroll to position [0, 0]
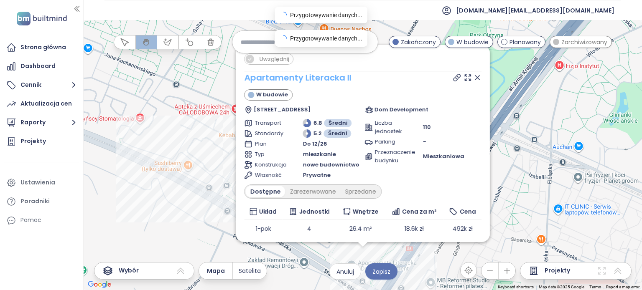
click at [319, 75] on link "Apartamenty Literacka II" at bounding box center [297, 78] width 107 height 12
click at [475, 78] on icon at bounding box center [477, 78] width 4 height 4
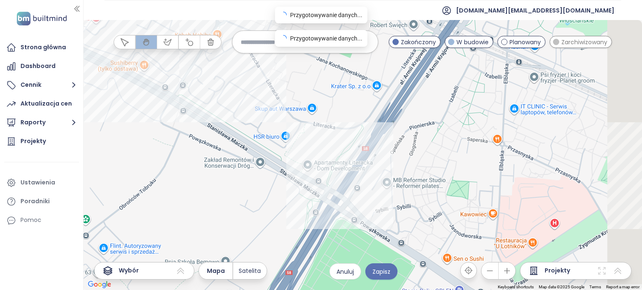
drag, startPoint x: 410, startPoint y: 185, endPoint x: 355, endPoint y: 67, distance: 130.5
click at [350, 63] on div at bounding box center [363, 155] width 558 height 270
click at [352, 62] on div at bounding box center [363, 155] width 558 height 270
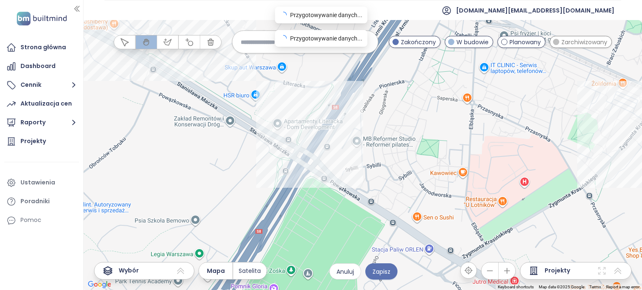
drag, startPoint x: 452, startPoint y: 158, endPoint x: 401, endPoint y: 76, distance: 95.6
click at [377, 69] on div at bounding box center [363, 155] width 558 height 270
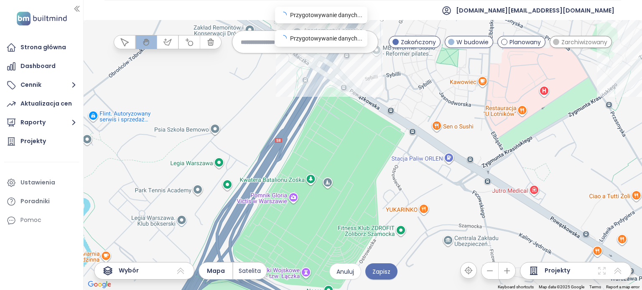
drag, startPoint x: 373, startPoint y: 170, endPoint x: 390, endPoint y: 63, distance: 108.3
click at [390, 66] on div at bounding box center [363, 155] width 558 height 270
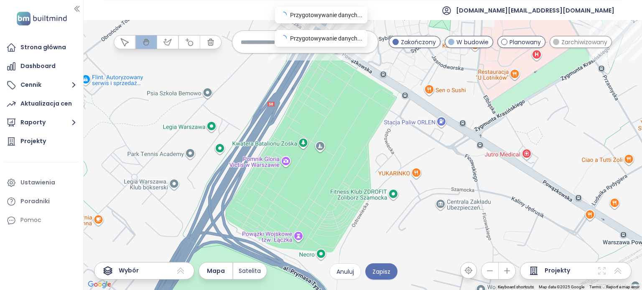
drag, startPoint x: 386, startPoint y: 168, endPoint x: 324, endPoint y: 33, distance: 149.4
click at [324, 33] on body "Strona główna Dashboard Cennik Aktualizacja cen Raporty Projekty Ustawienia Por…" at bounding box center [321, 145] width 642 height 290
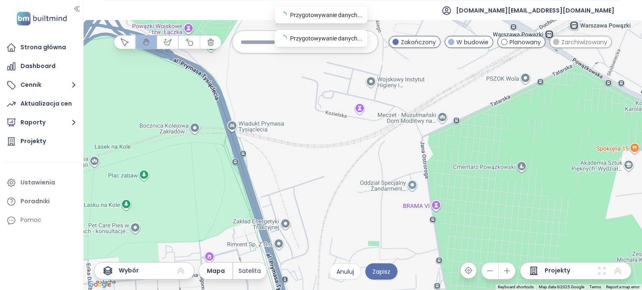
drag, startPoint x: 389, startPoint y: 148, endPoint x: 362, endPoint y: 45, distance: 106.6
click at [362, 45] on body "Strona główna Dashboard Cennik Aktualizacja cen Raporty Projekty Ustawienia Por…" at bounding box center [321, 145] width 642 height 290
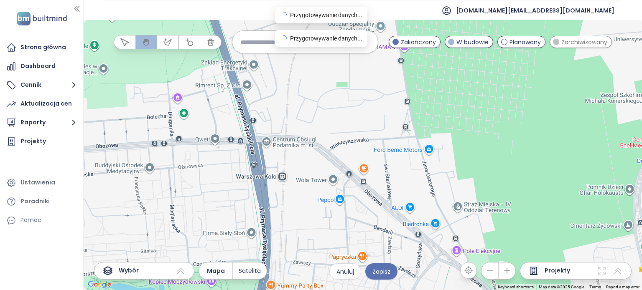
drag, startPoint x: 387, startPoint y: 149, endPoint x: 384, endPoint y: 63, distance: 86.5
click at [384, 63] on div at bounding box center [363, 155] width 558 height 270
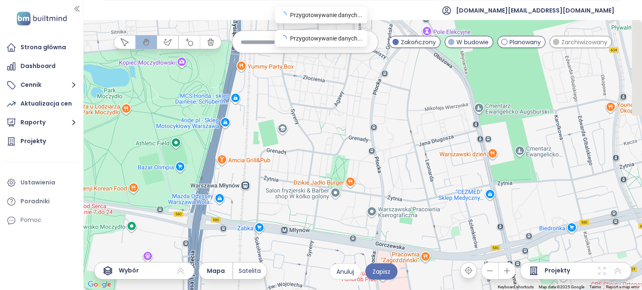
drag, startPoint x: 354, startPoint y: 171, endPoint x: 364, endPoint y: 130, distance: 42.1
click at [330, 96] on div at bounding box center [363, 155] width 558 height 270
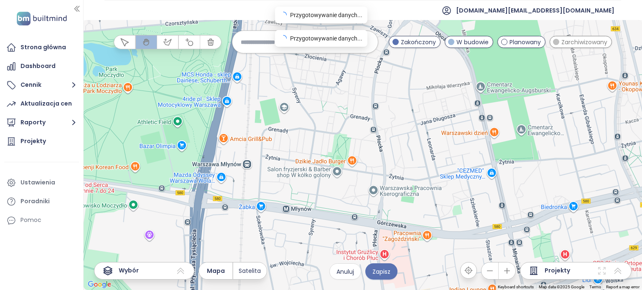
drag, startPoint x: 358, startPoint y: 154, endPoint x: 361, endPoint y: 80, distance: 74.5
click at [361, 80] on div at bounding box center [363, 155] width 558 height 270
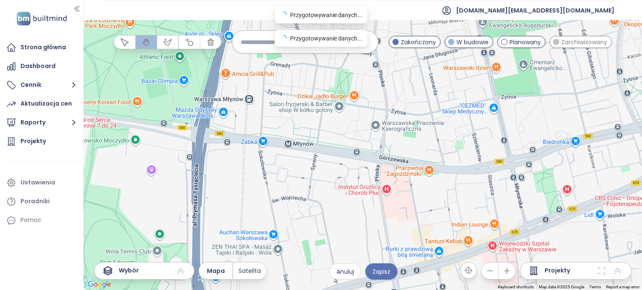
drag, startPoint x: 450, startPoint y: 173, endPoint x: 376, endPoint y: 53, distance: 141.4
click at [376, 53] on div "← Move left → Move right ↑ Move up ↓ Move down + Zoom in - Zoom out Home Jump l…" at bounding box center [363, 155] width 558 height 270
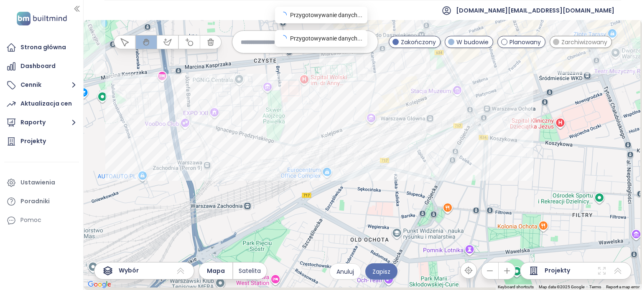
drag, startPoint x: 430, startPoint y: 152, endPoint x: 428, endPoint y: 135, distance: 17.2
click at [425, 138] on div at bounding box center [363, 155] width 558 height 270
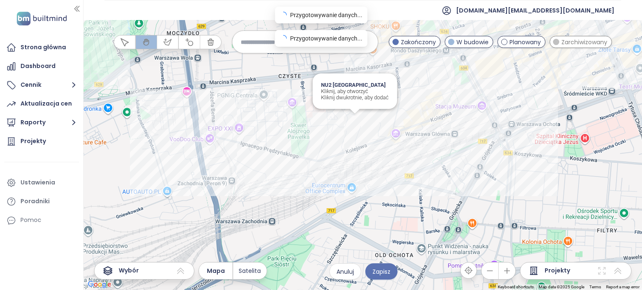
click at [356, 125] on div "NU2 Warszawa Wola Kliknij, aby otworzyć Kliknij dwukrotnie, aby dodać" at bounding box center [363, 155] width 558 height 270
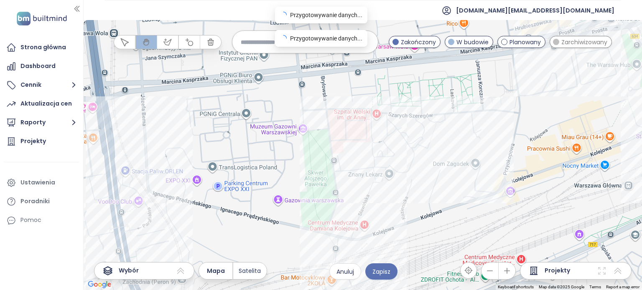
drag, startPoint x: 345, startPoint y: 94, endPoint x: 350, endPoint y: 166, distance: 71.2
click at [350, 166] on div at bounding box center [363, 155] width 558 height 270
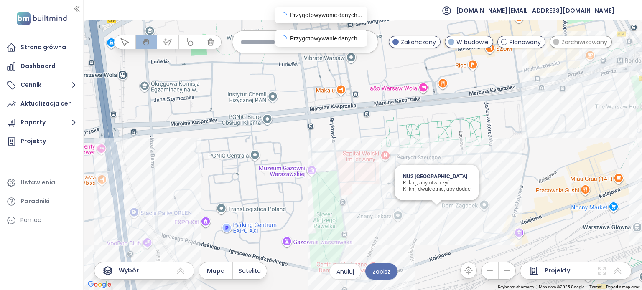
click at [438, 211] on div "NU2 Warszawa Wola Kliknij, aby otworzyć Kliknij dwukrotnie, aby dodać" at bounding box center [363, 155] width 558 height 270
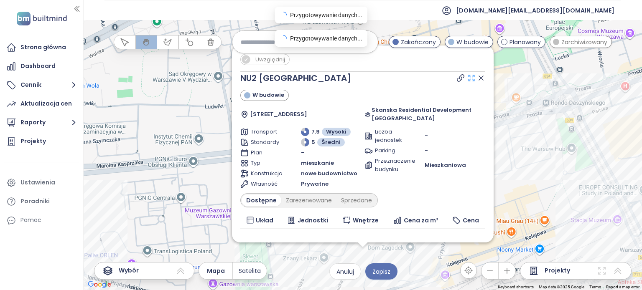
click at [467, 78] on icon at bounding box center [471, 78] width 8 height 8
click at [477, 77] on icon at bounding box center [481, 78] width 8 height 8
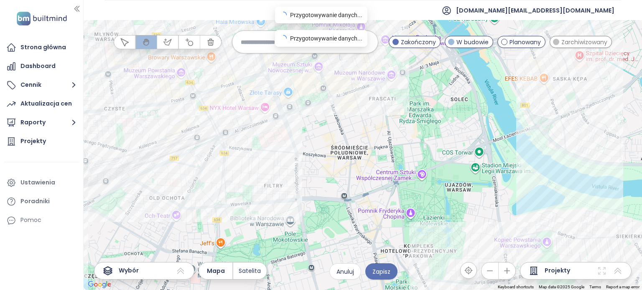
drag, startPoint x: 297, startPoint y: 188, endPoint x: 247, endPoint y: 163, distance: 56.1
click at [247, 163] on div at bounding box center [363, 155] width 558 height 270
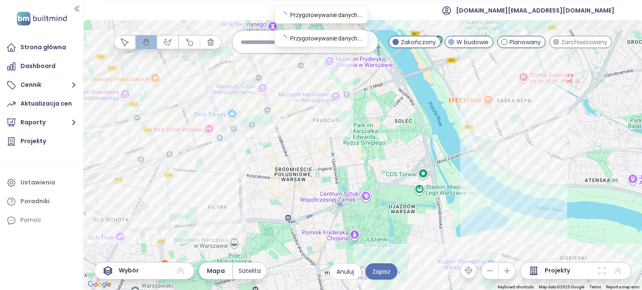
drag, startPoint x: 378, startPoint y: 135, endPoint x: 295, endPoint y: 187, distance: 98.3
click at [293, 186] on div at bounding box center [363, 155] width 558 height 270
click at [295, 187] on div at bounding box center [363, 155] width 558 height 270
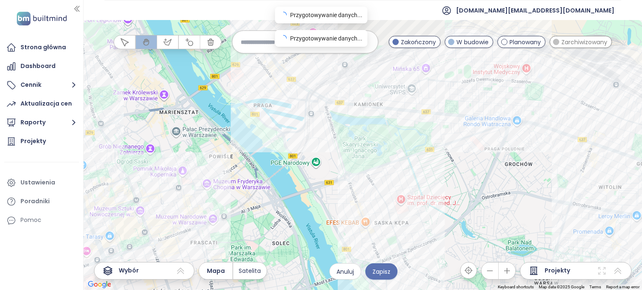
drag, startPoint x: 397, startPoint y: 113, endPoint x: 307, endPoint y: 202, distance: 126.8
click at [307, 202] on div at bounding box center [363, 155] width 558 height 270
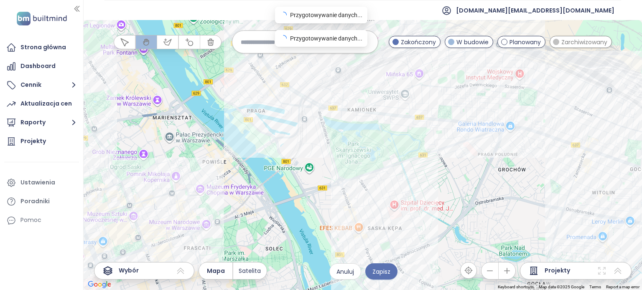
click at [519, 37] on div "Planowany" at bounding box center [521, 42] width 48 height 12
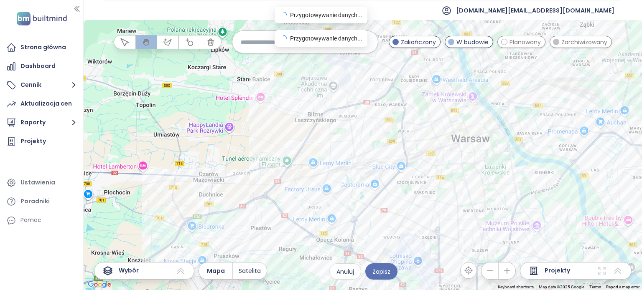
drag, startPoint x: 313, startPoint y: 157, endPoint x: 493, endPoint y: 153, distance: 180.2
click at [493, 153] on div at bounding box center [363, 155] width 558 height 270
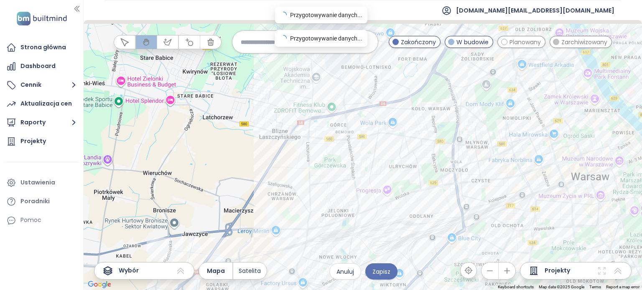
drag, startPoint x: 283, startPoint y: 99, endPoint x: 229, endPoint y: 193, distance: 108.2
click at [220, 201] on div at bounding box center [363, 155] width 558 height 270
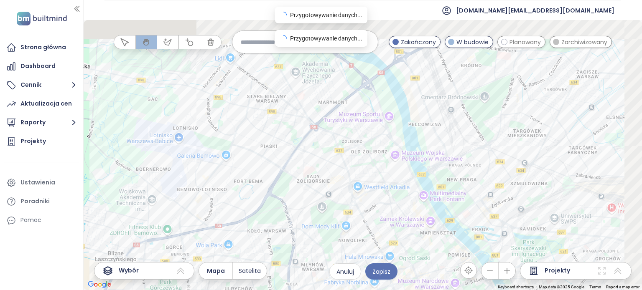
drag, startPoint x: 375, startPoint y: 100, endPoint x: 224, endPoint y: 203, distance: 182.6
click at [224, 203] on div at bounding box center [363, 155] width 558 height 270
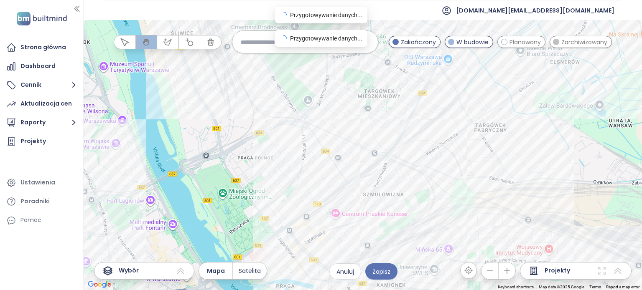
drag, startPoint x: 214, startPoint y: 153, endPoint x: 417, endPoint y: 128, distance: 205.1
click at [417, 128] on div at bounding box center [363, 155] width 558 height 270
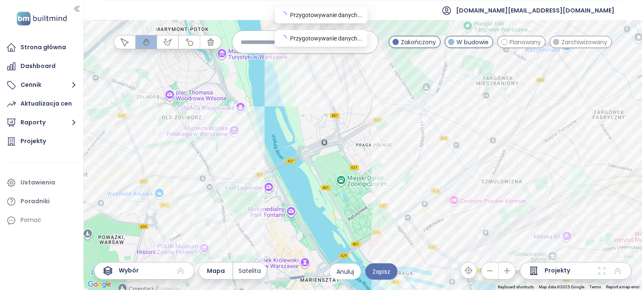
drag, startPoint x: 274, startPoint y: 162, endPoint x: 440, endPoint y: 115, distance: 172.8
click at [440, 115] on div at bounding box center [363, 155] width 558 height 270
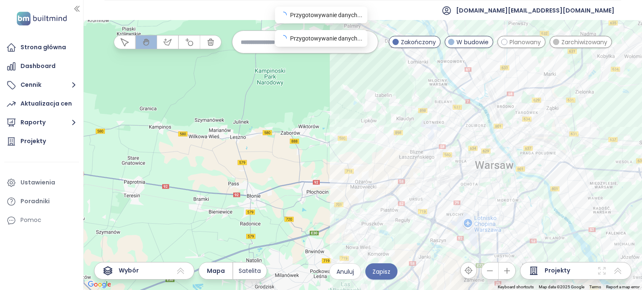
drag, startPoint x: 163, startPoint y: 119, endPoint x: 267, endPoint y: 97, distance: 106.7
click at [323, 94] on div at bounding box center [363, 155] width 558 height 270
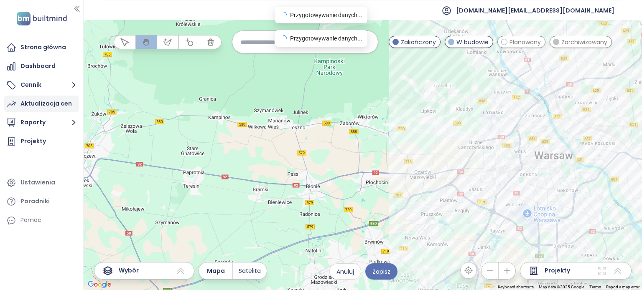
click at [47, 108] on div "Aktualizacja cen" at bounding box center [45, 104] width 51 height 10
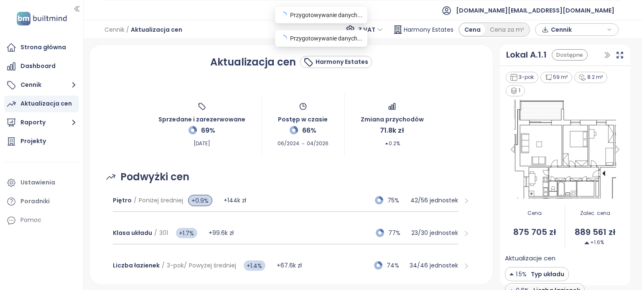
click at [558, 150] on img at bounding box center [565, 149] width 120 height 104
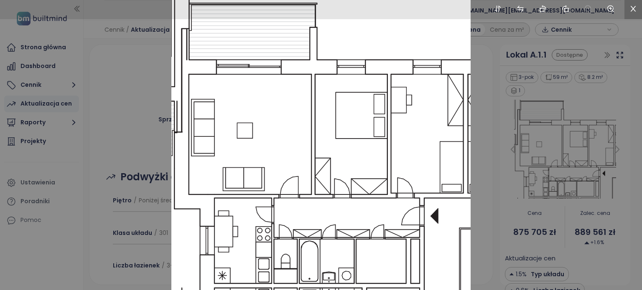
click at [637, 8] on li at bounding box center [633, 9] width 18 height 19
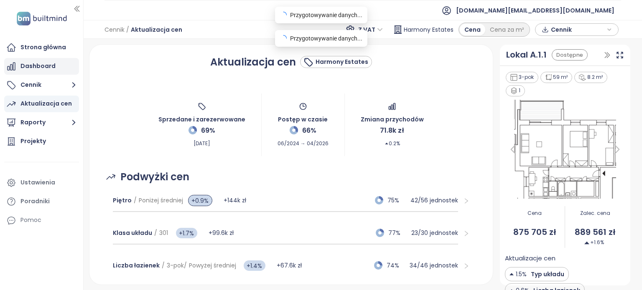
click at [45, 68] on div "Dashboard" at bounding box center [37, 66] width 35 height 10
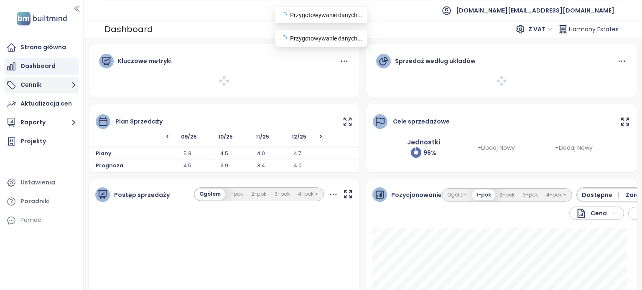
click at [55, 86] on button "Cennik" at bounding box center [41, 85] width 75 height 17
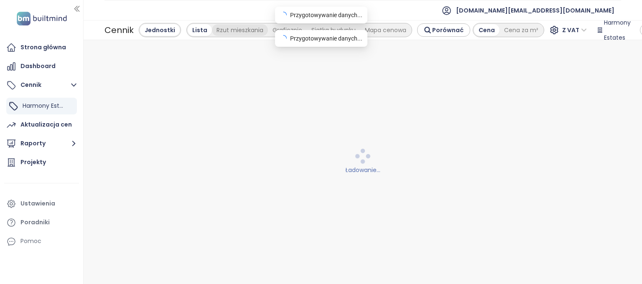
click at [227, 30] on div "Rzut mieszkania" at bounding box center [240, 30] width 56 height 12
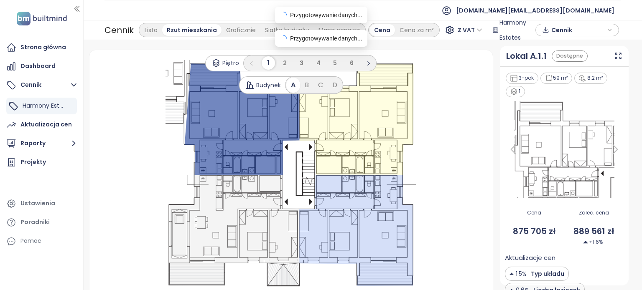
click at [254, 222] on icon at bounding box center [234, 231] width 131 height 111
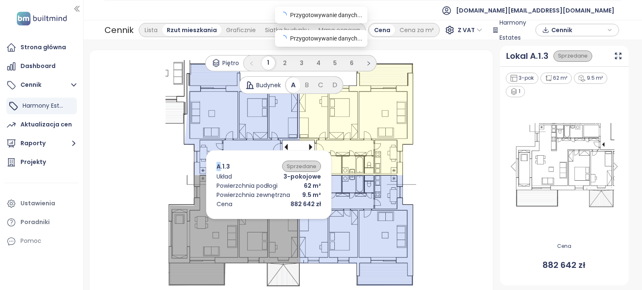
click at [254, 222] on icon at bounding box center [234, 231] width 131 height 111
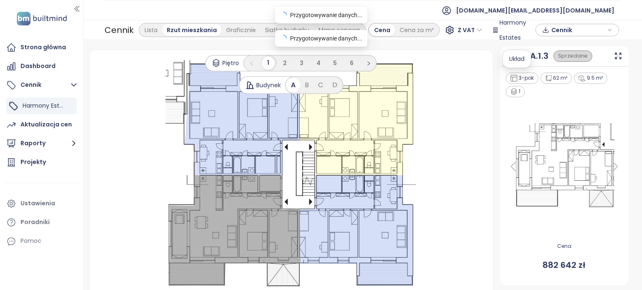
click at [521, 57] on div "Układ" at bounding box center [516, 59] width 29 height 18
click at [534, 59] on div "Lokal A.1.3" at bounding box center [527, 56] width 42 height 13
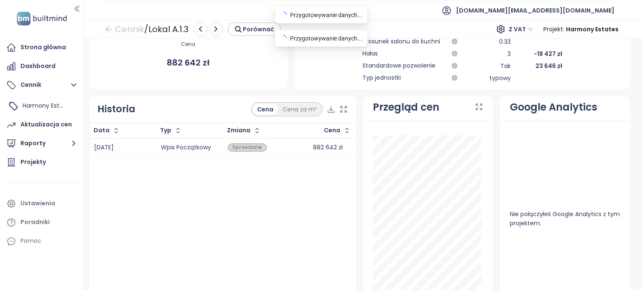
scroll to position [334, 0]
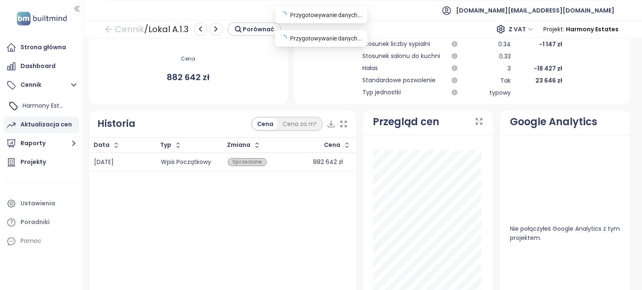
click at [57, 125] on div "Aktualizacja cen" at bounding box center [45, 125] width 51 height 10
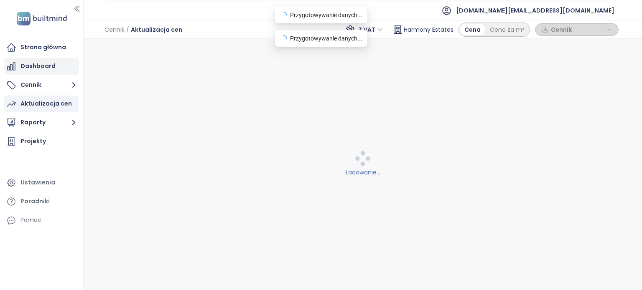
click at [49, 68] on div "Dashboard" at bounding box center [37, 66] width 35 height 10
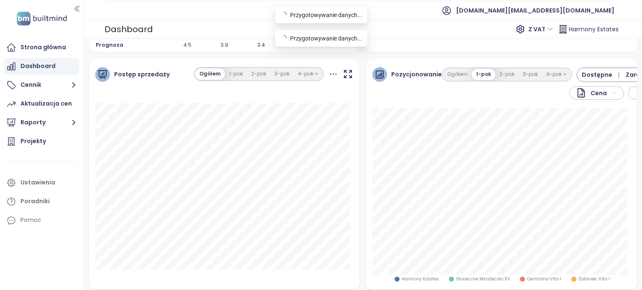
scroll to position [125, 0]
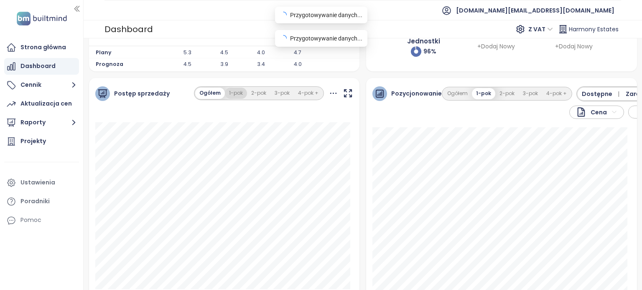
click at [236, 96] on button "1-pok" at bounding box center [236, 93] width 22 height 11
click at [267, 96] on div "Ogółem 1-pok 2-pok 3-pok 4-pok +" at bounding box center [259, 94] width 130 height 14
click at [259, 97] on button "2-pok" at bounding box center [258, 93] width 23 height 11
click at [280, 95] on button "3-pok" at bounding box center [281, 93] width 23 height 11
click at [296, 92] on button "4-pok +" at bounding box center [308, 93] width 29 height 11
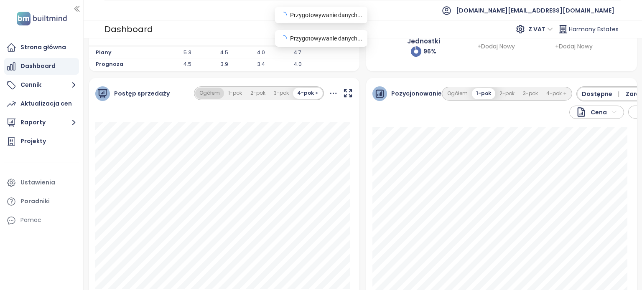
click at [214, 97] on button "Ogółem" at bounding box center [209, 93] width 29 height 11
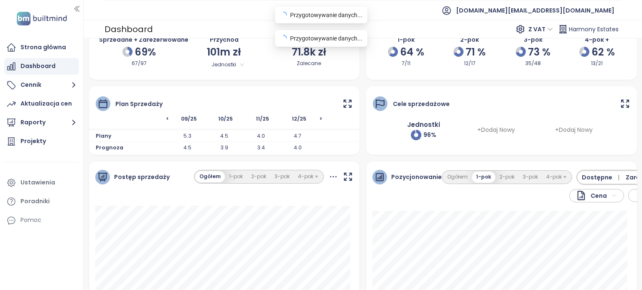
scroll to position [0, 0]
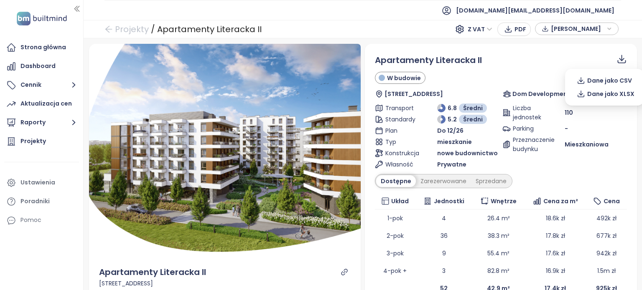
click at [619, 59] on icon at bounding box center [621, 58] width 5 height 6
click at [600, 94] on span "Dane jako XLSX" at bounding box center [610, 93] width 47 height 9
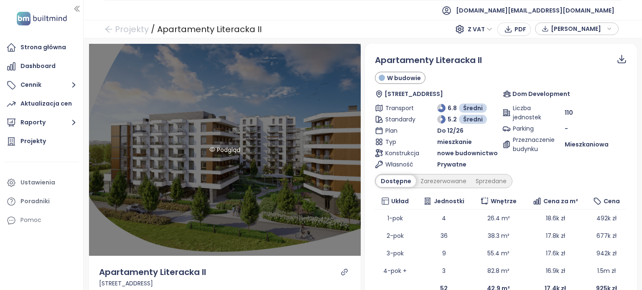
drag, startPoint x: 352, startPoint y: 237, endPoint x: 342, endPoint y: 242, distance: 11.4
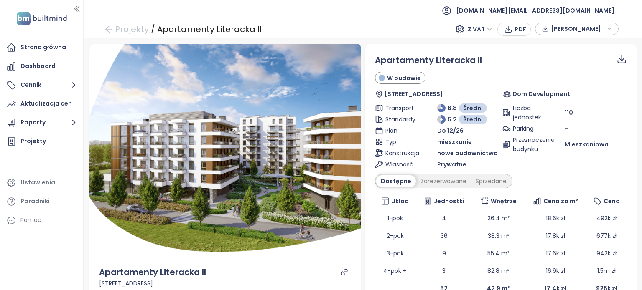
drag, startPoint x: 342, startPoint y: 242, endPoint x: 340, endPoint y: 272, distance: 29.7
click at [341, 272] on icon "link" at bounding box center [345, 273] width 8 height 8
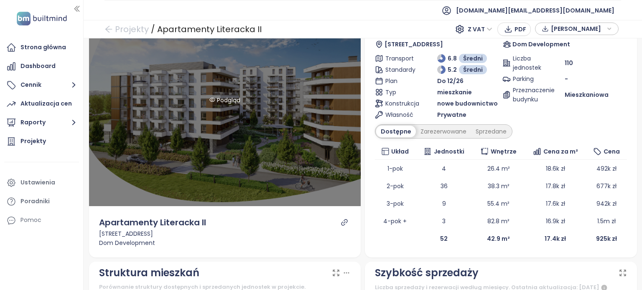
scroll to position [125, 0]
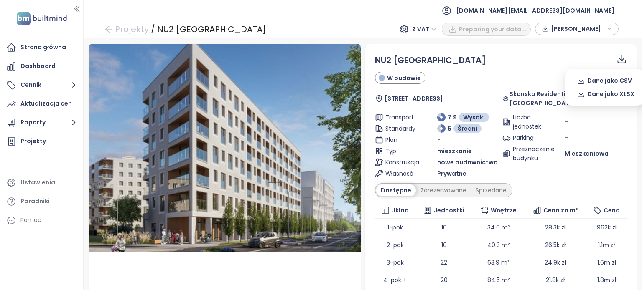
click at [619, 60] on icon at bounding box center [621, 58] width 5 height 6
click at [588, 93] on span "Dane jako XLSX" at bounding box center [610, 93] width 47 height 9
